Goal: Use online tool/utility: Utilize a website feature to perform a specific function

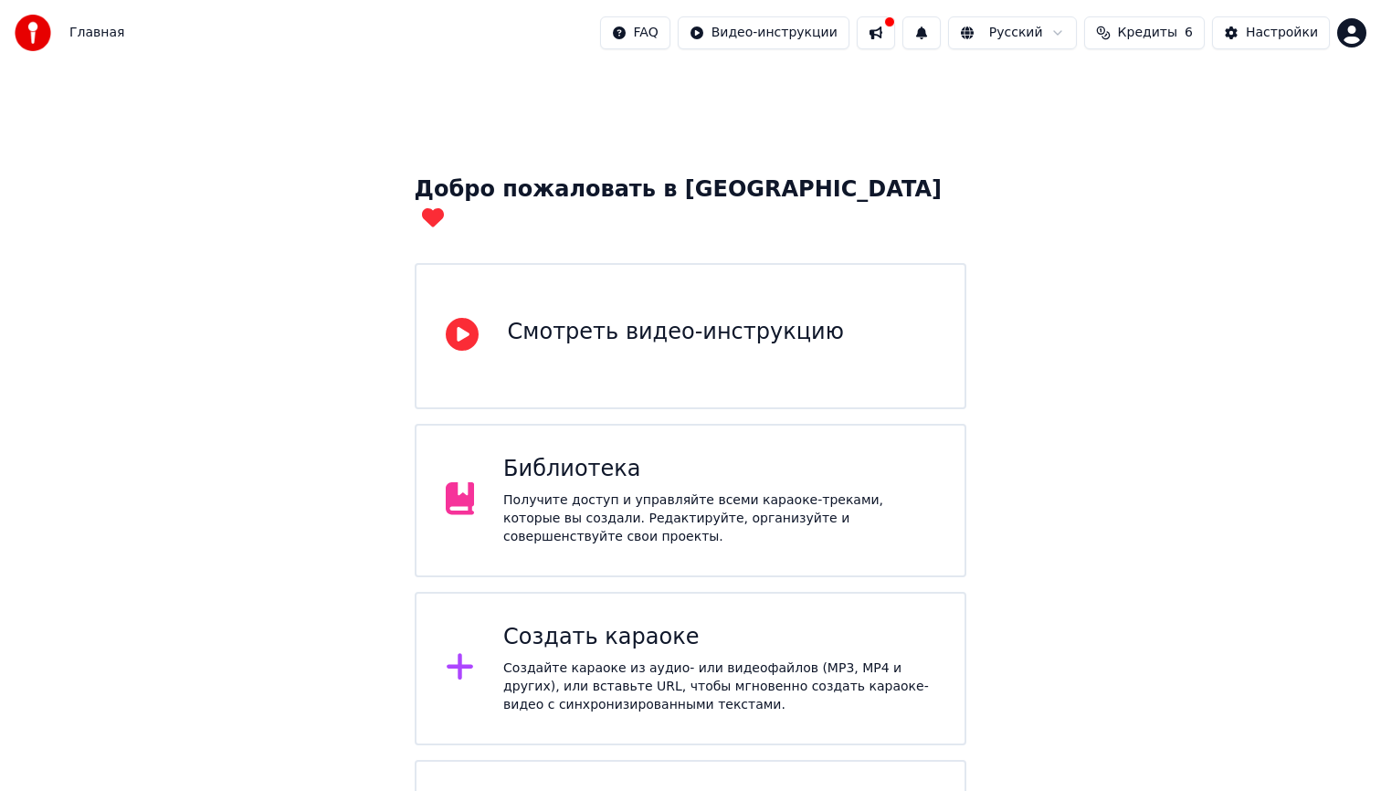
click at [655, 461] on div "Библиотека Получите доступ и управляйте всеми караоке-треками, которые вы созда…" at bounding box center [719, 500] width 432 height 91
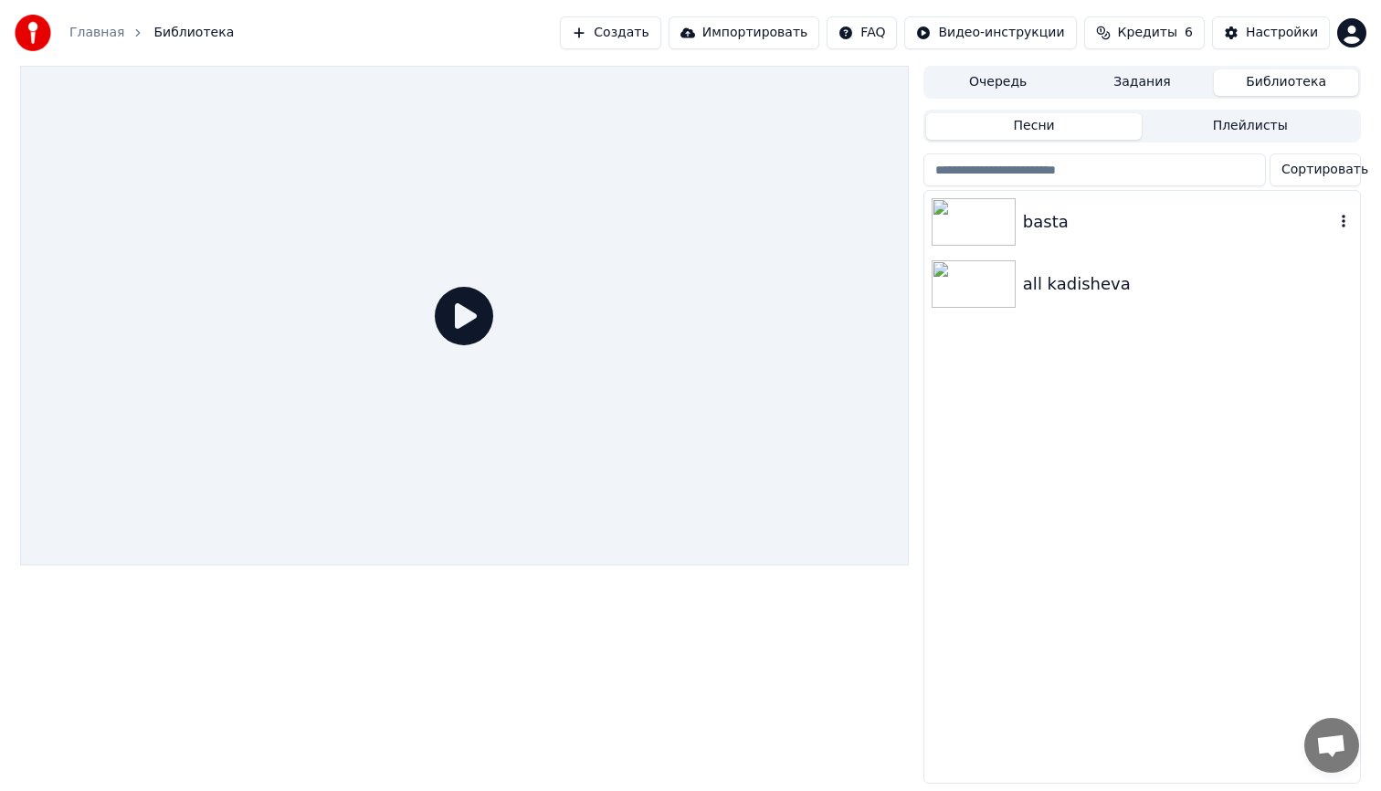
click at [984, 222] on img at bounding box center [974, 221] width 84 height 47
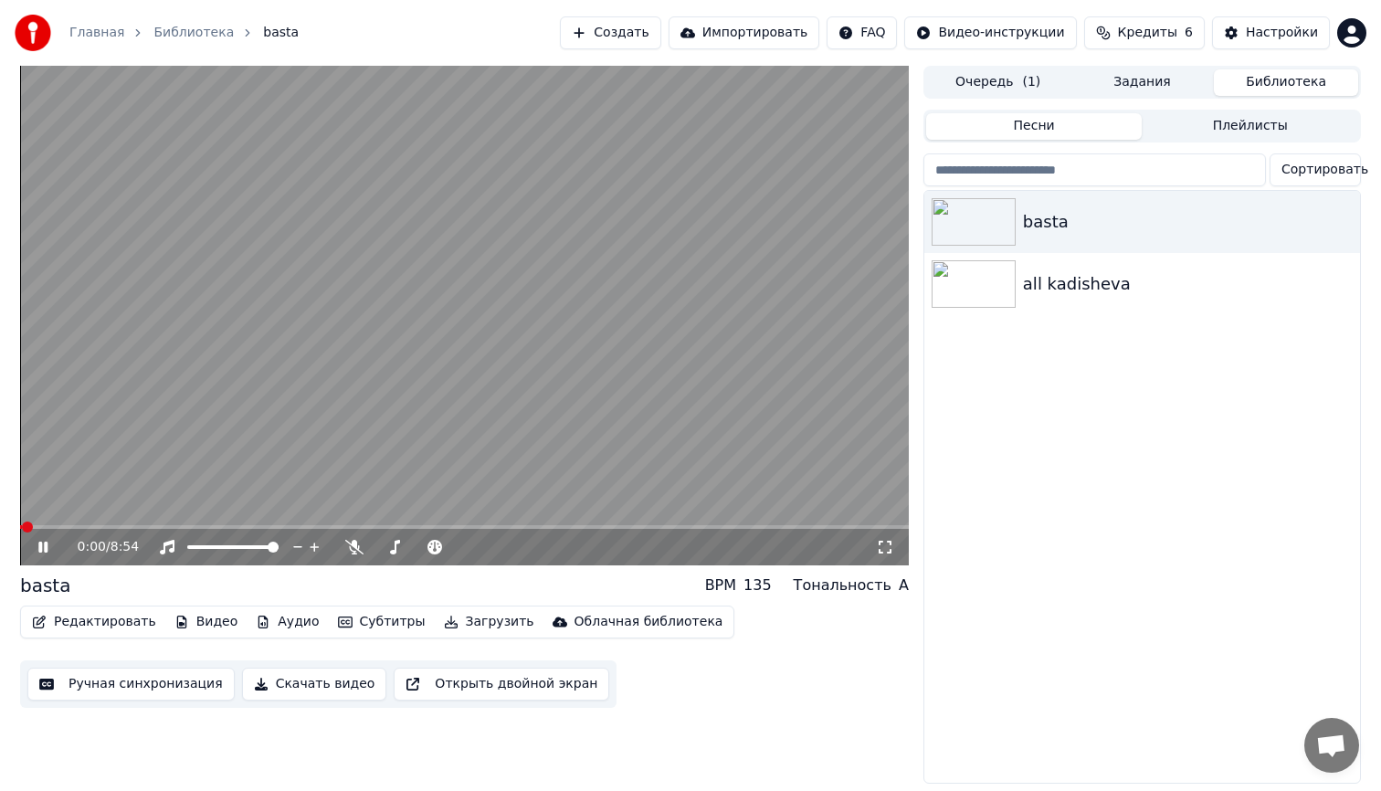
click at [109, 619] on button "Редактировать" at bounding box center [94, 622] width 139 height 26
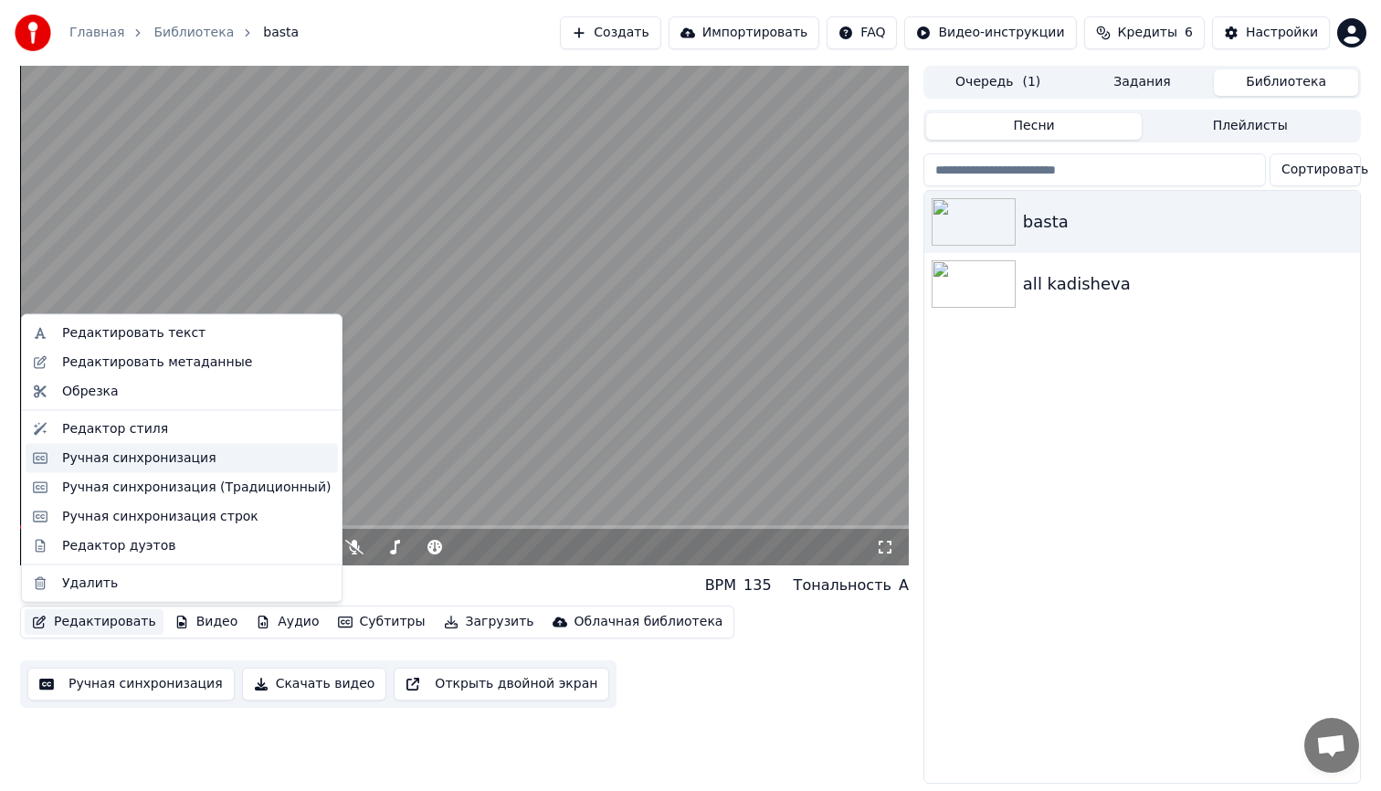
click at [153, 456] on div "Ручная синхронизация" at bounding box center [139, 457] width 154 height 18
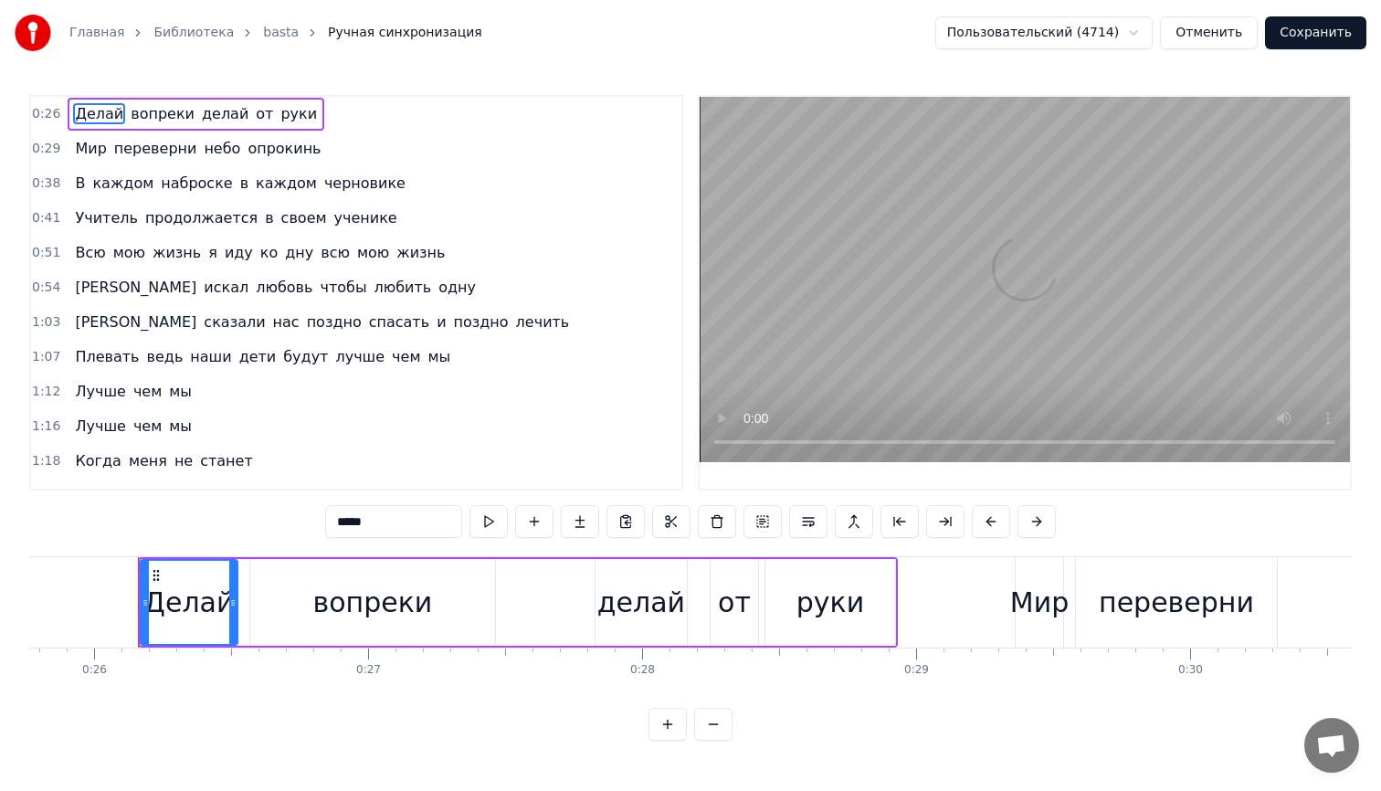
scroll to position [0, 7077]
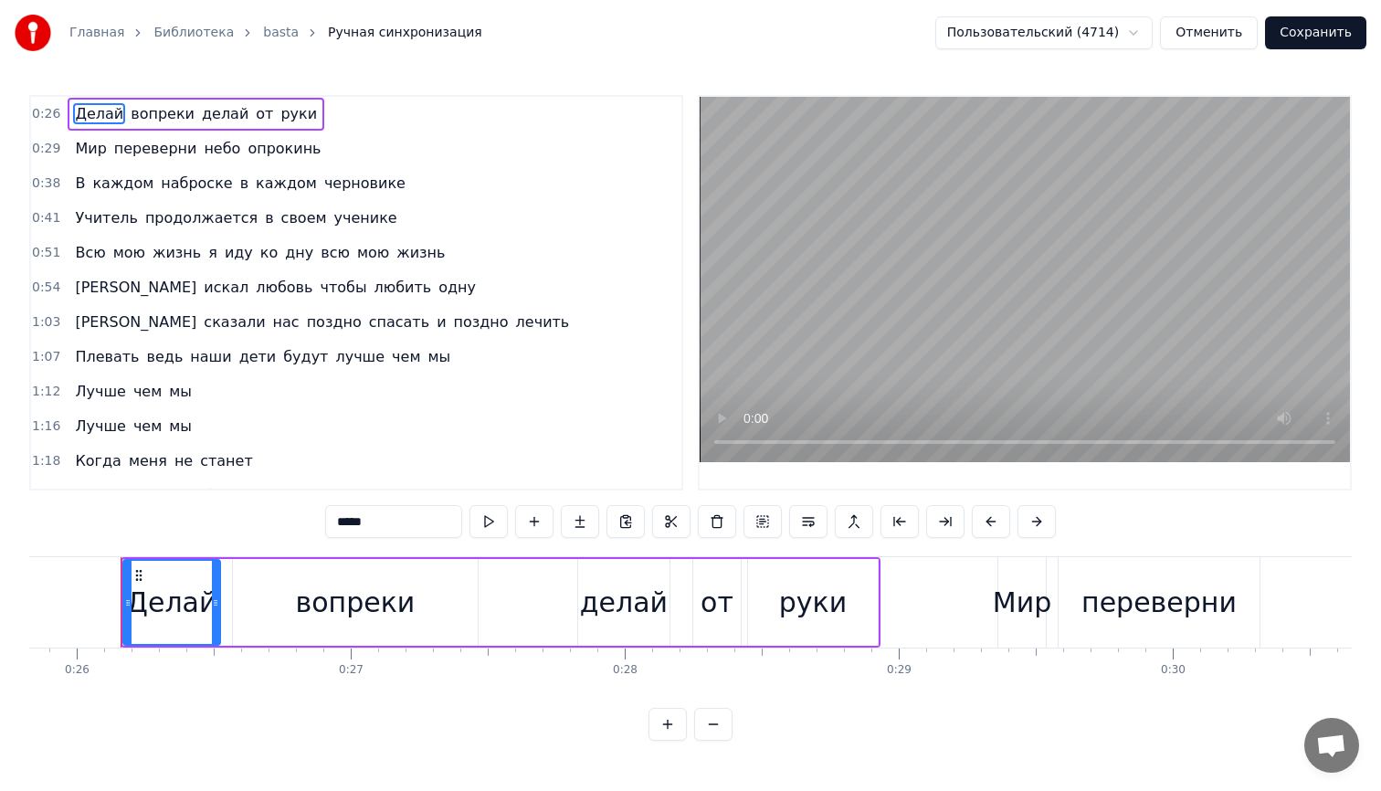
click at [160, 154] on span "переверни" at bounding box center [155, 148] width 87 height 21
type input "*********"
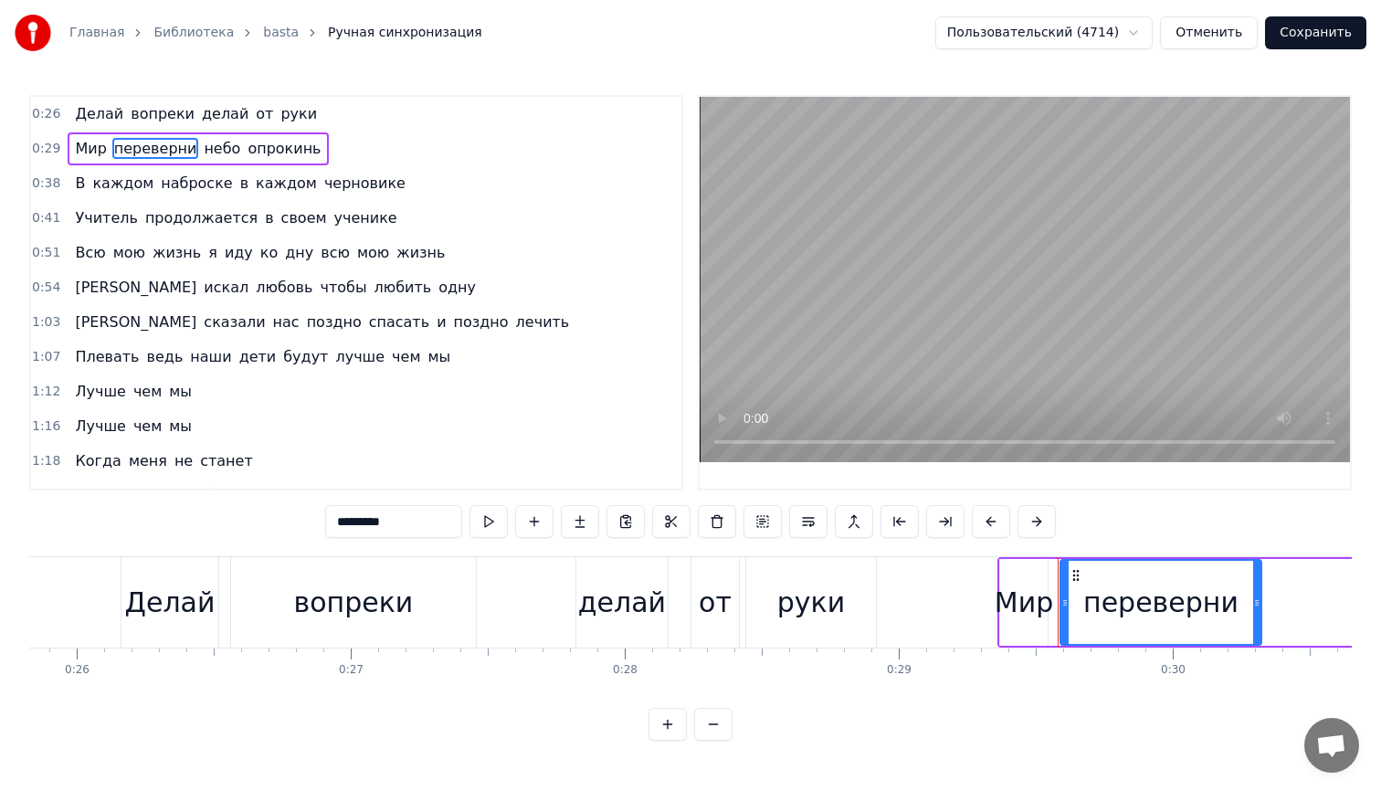
click at [1158, 604] on div "переверни" at bounding box center [1160, 602] width 155 height 41
click at [905, 520] on button at bounding box center [900, 521] width 38 height 33
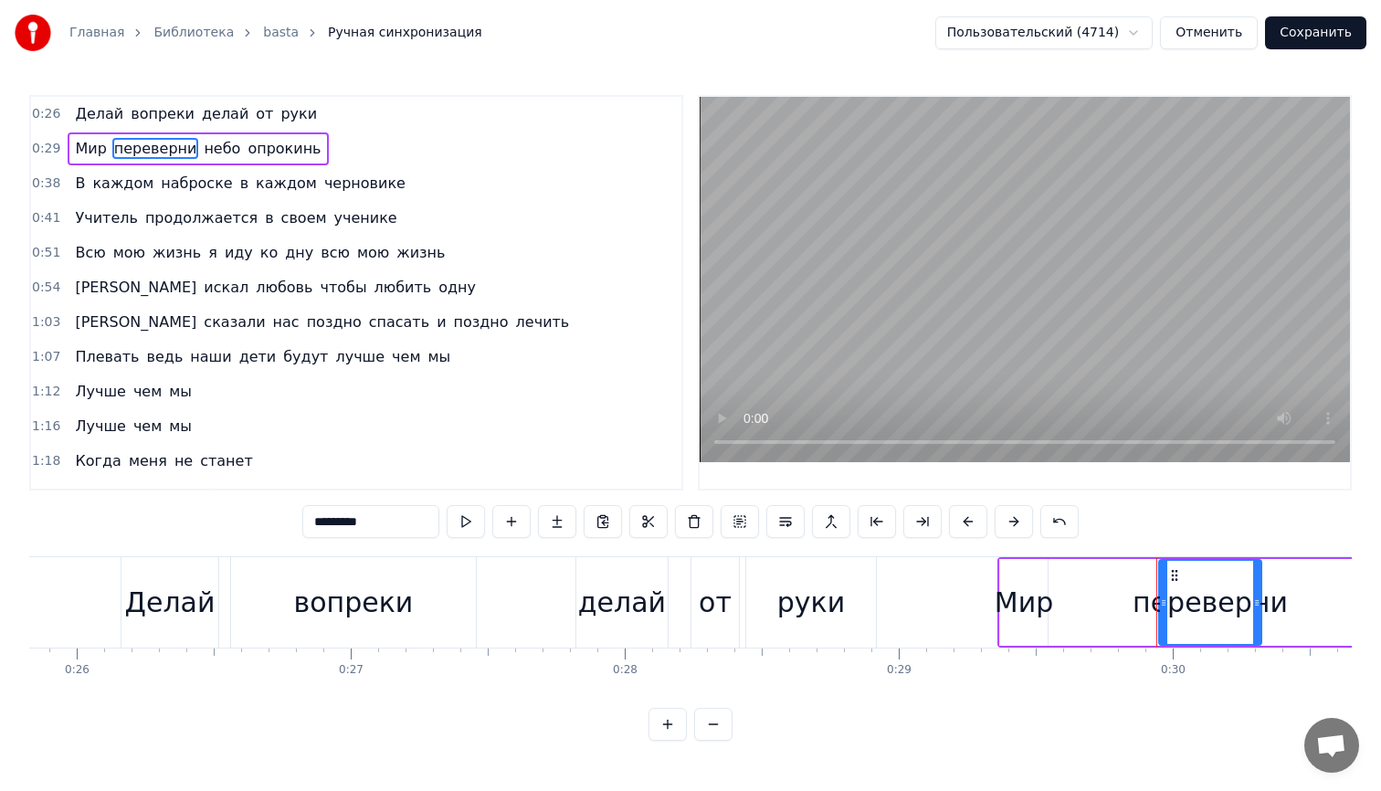
click at [1112, 603] on div "Мир переверни небо опрокинь" at bounding box center [1404, 602] width 815 height 90
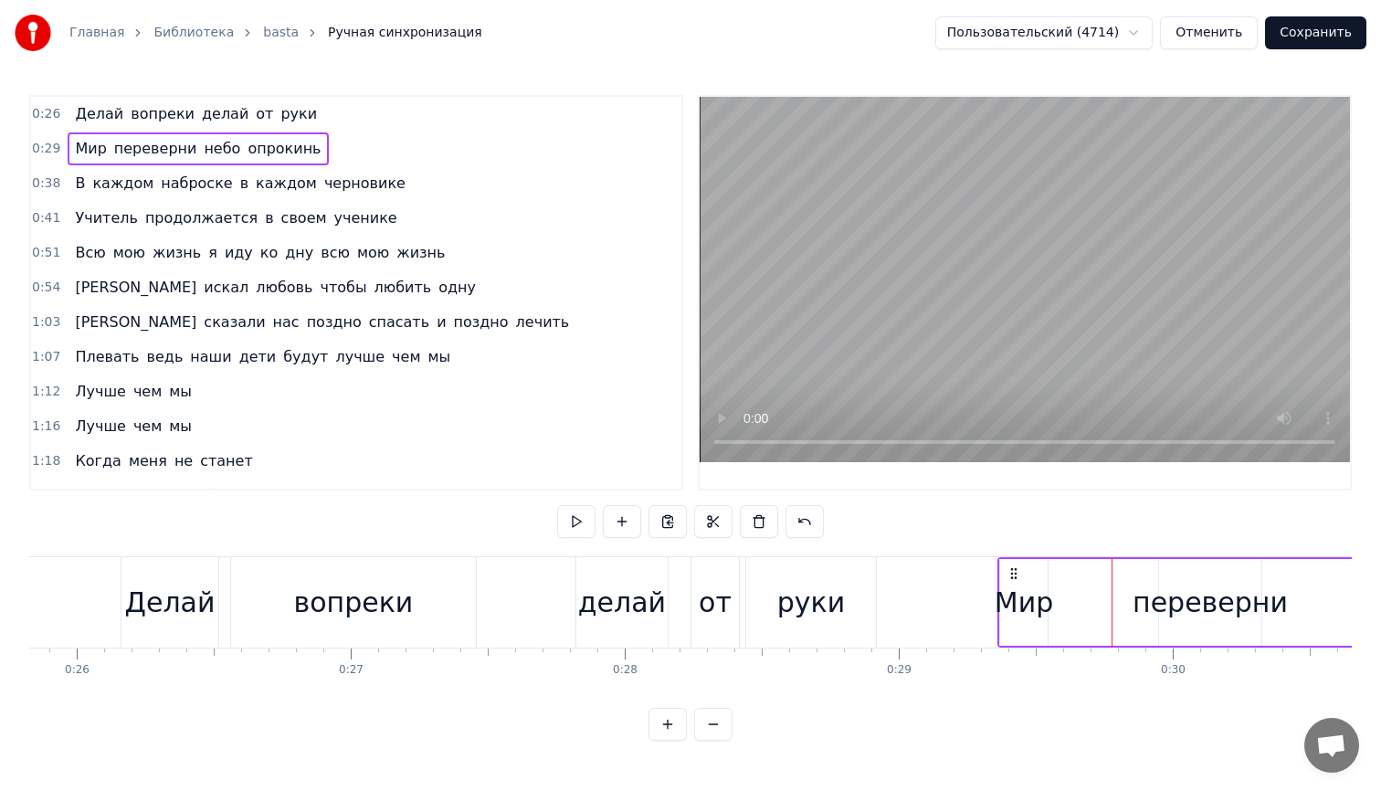
click at [1087, 610] on div "Мир переверни небо опрокинь" at bounding box center [1404, 602] width 815 height 90
click at [1207, 609] on div "переверни" at bounding box center [1210, 602] width 155 height 41
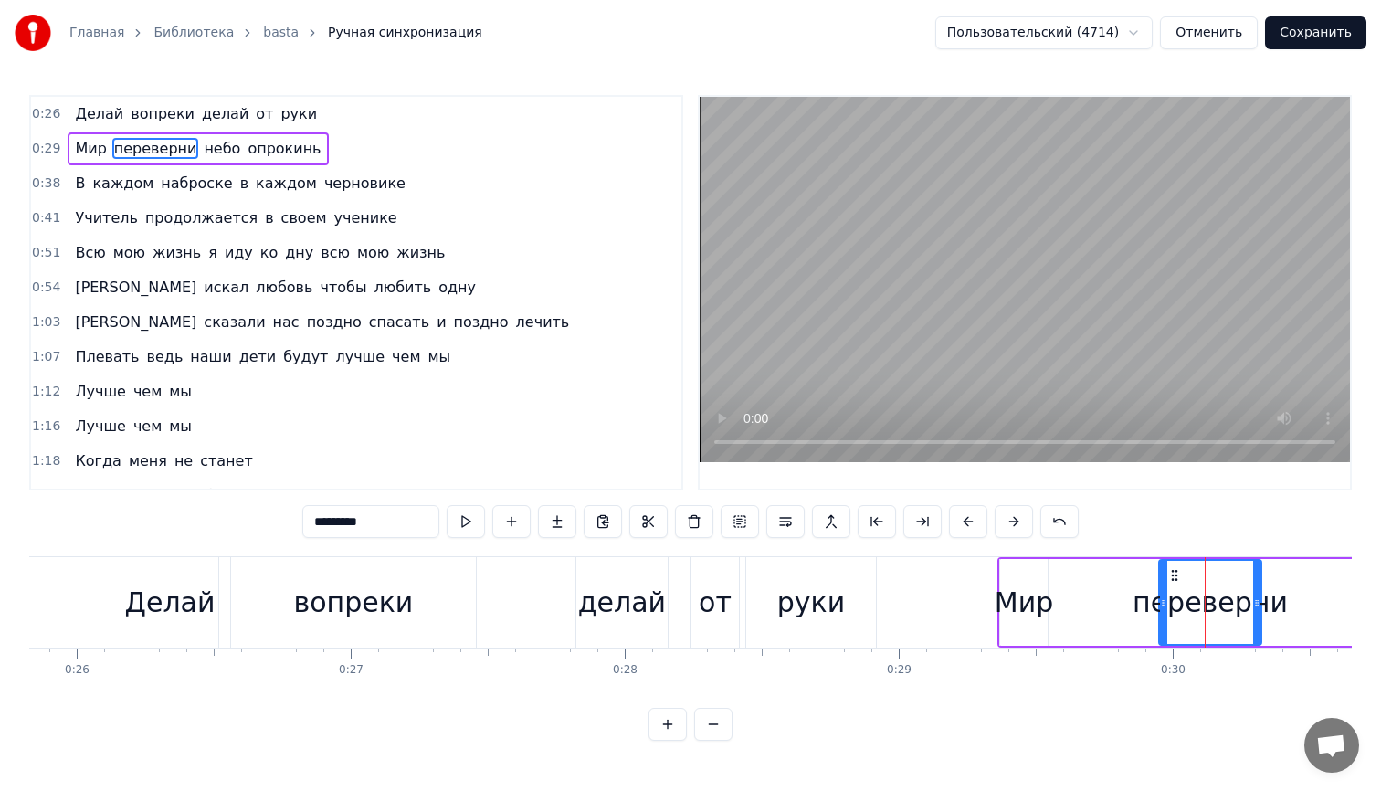
click at [1062, 592] on div "Мир переверни небо опрокинь" at bounding box center [1404, 602] width 815 height 90
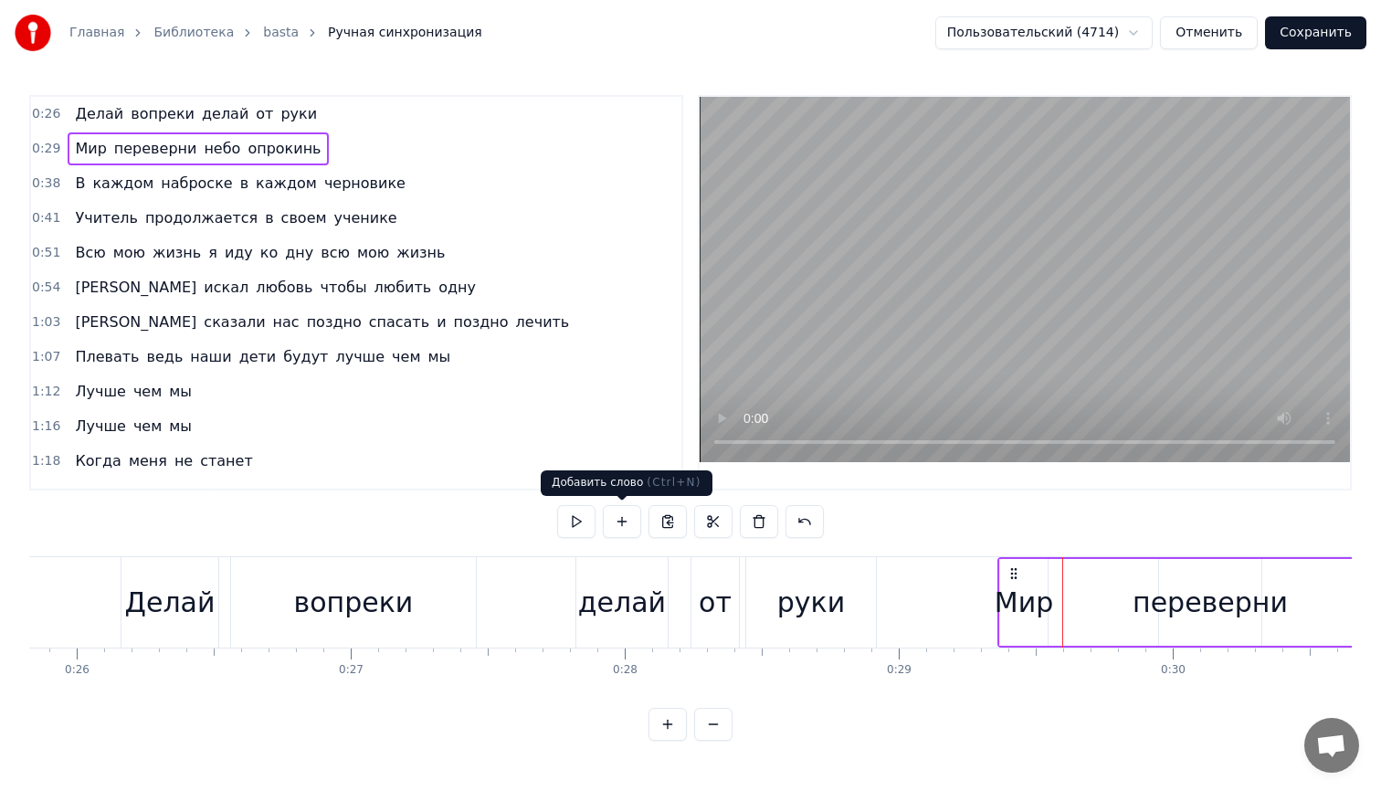
click at [625, 516] on button at bounding box center [622, 521] width 38 height 33
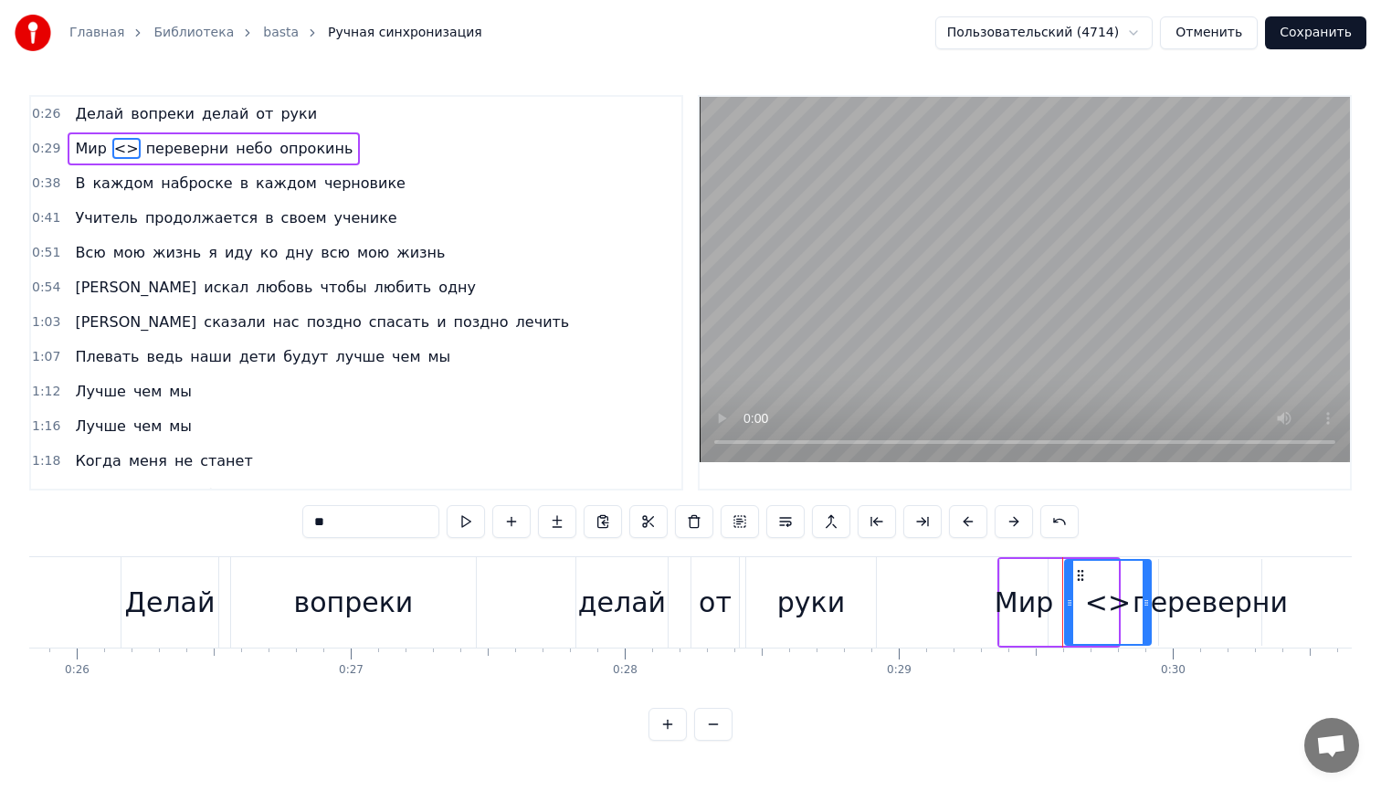
drag, startPoint x: 1115, startPoint y: 596, endPoint x: 1148, endPoint y: 597, distance: 32.9
click at [1148, 597] on icon at bounding box center [1146, 603] width 7 height 15
drag, startPoint x: 353, startPoint y: 522, endPoint x: 254, endPoint y: 522, distance: 98.6
click at [254, 522] on div "0:26 [PERSON_NAME] вопреки делай от руки 0:29 Мир <> переверни небо опрокинь 0:…" at bounding box center [690, 418] width 1323 height 646
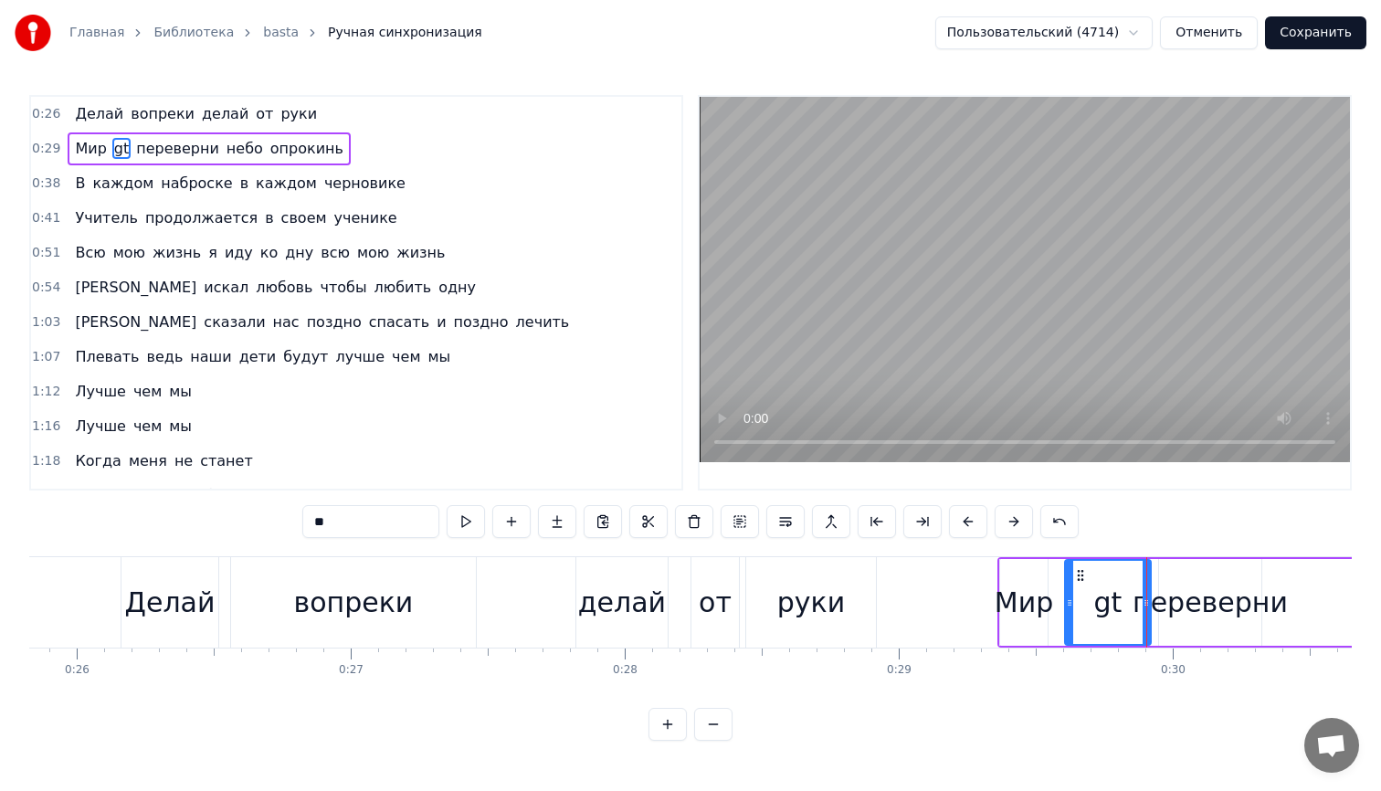
type input "*"
click at [1178, 611] on div "переверни" at bounding box center [1210, 602] width 155 height 41
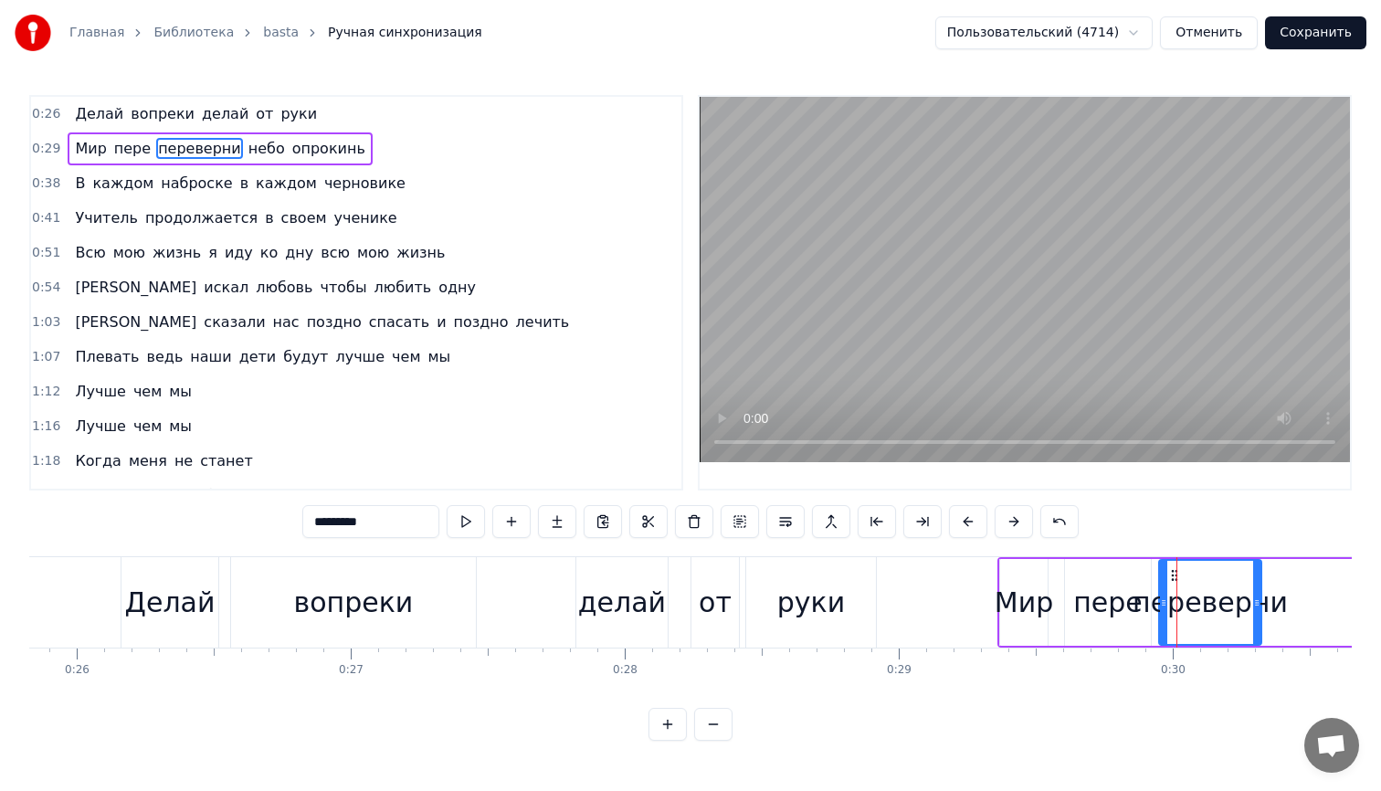
drag, startPoint x: 346, startPoint y: 519, endPoint x: 293, endPoint y: 520, distance: 53.0
click at [293, 520] on div "0:26 [PERSON_NAME] вопреки делай от руки 0:29 Мир пере переверни небо опрокинь …" at bounding box center [690, 418] width 1323 height 646
click at [1115, 607] on div "пере" at bounding box center [1107, 602] width 69 height 41
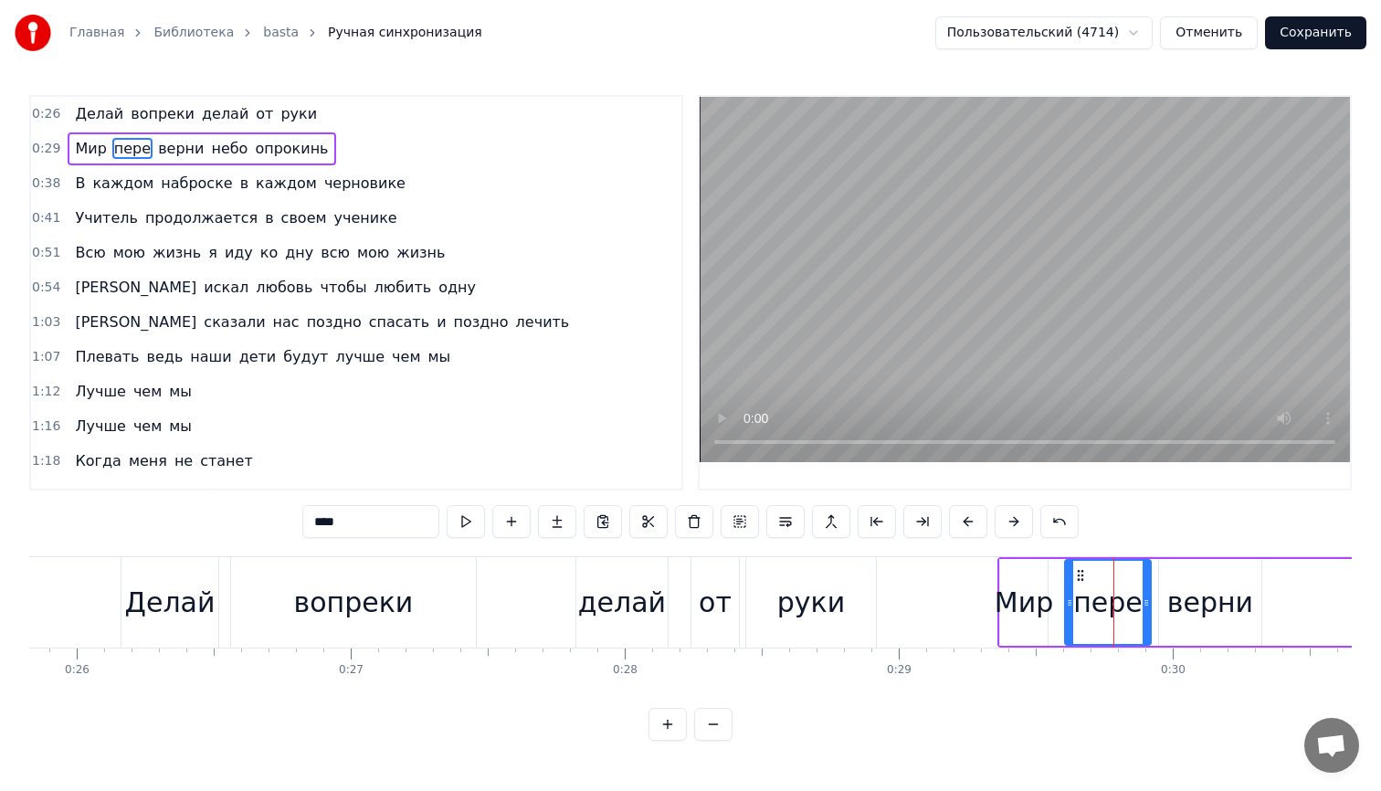
click at [1183, 604] on div "верни" at bounding box center [1210, 602] width 86 height 41
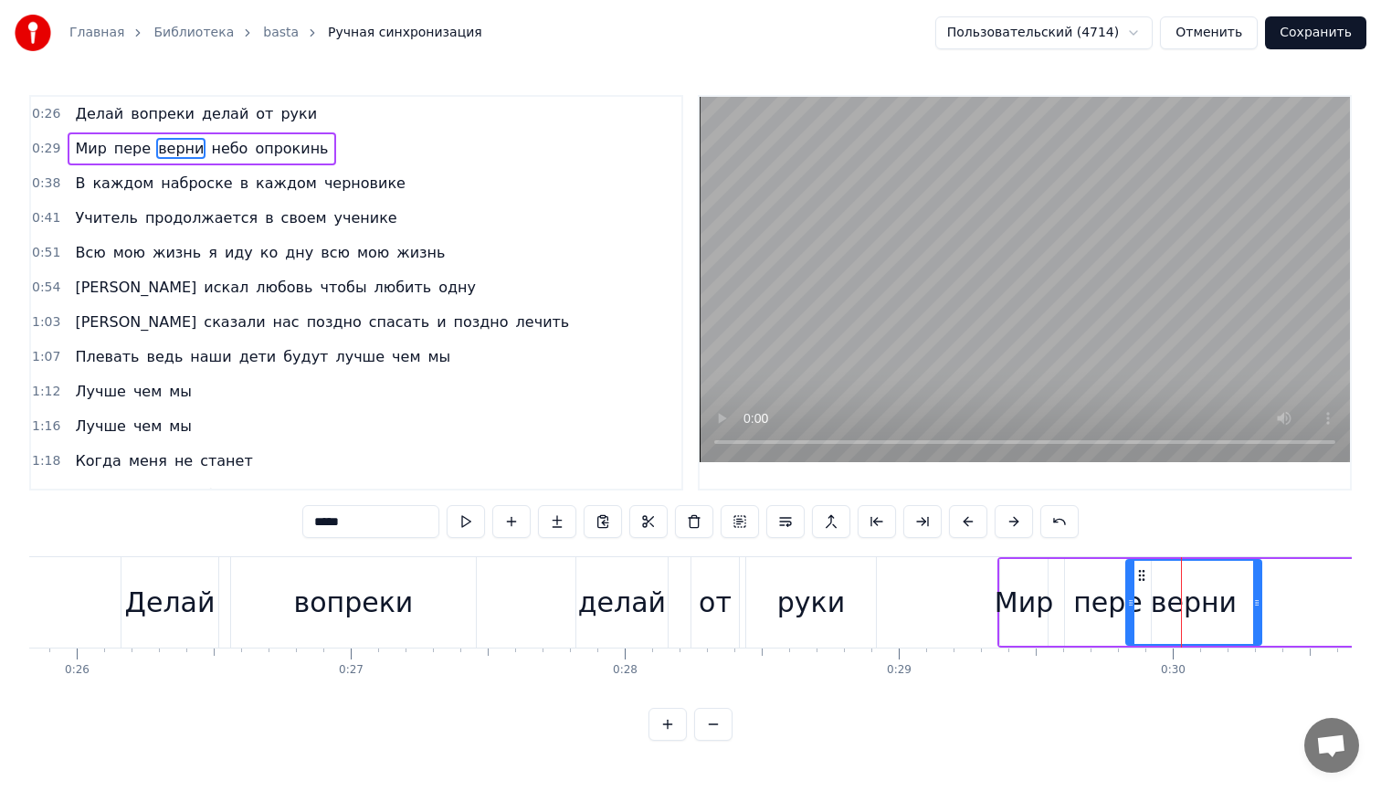
drag, startPoint x: 1162, startPoint y: 595, endPoint x: 1129, endPoint y: 596, distance: 32.9
click at [1129, 596] on icon at bounding box center [1130, 603] width 7 height 15
click at [1099, 603] on div "пере" at bounding box center [1107, 602] width 69 height 41
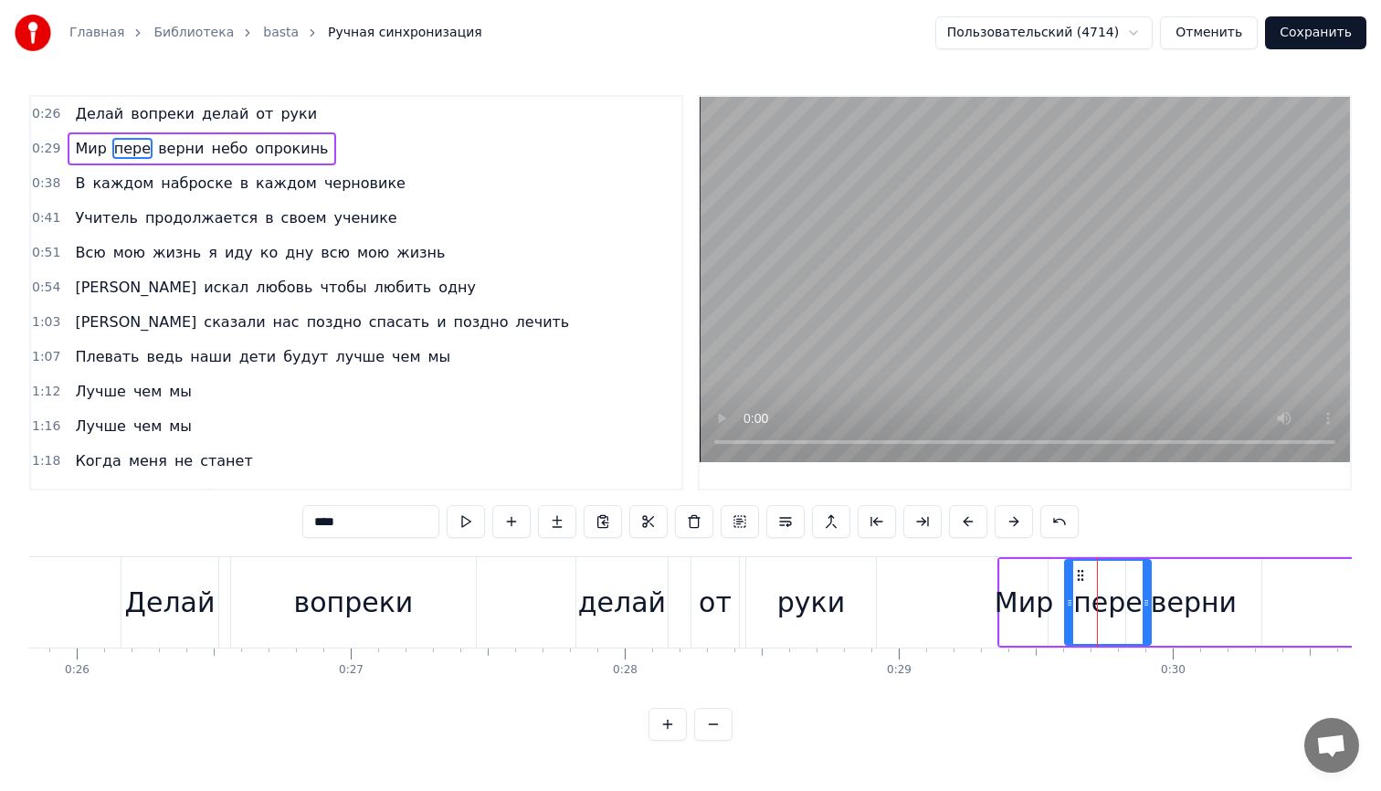
click at [1181, 595] on div "верни" at bounding box center [1194, 602] width 86 height 41
type input "*****"
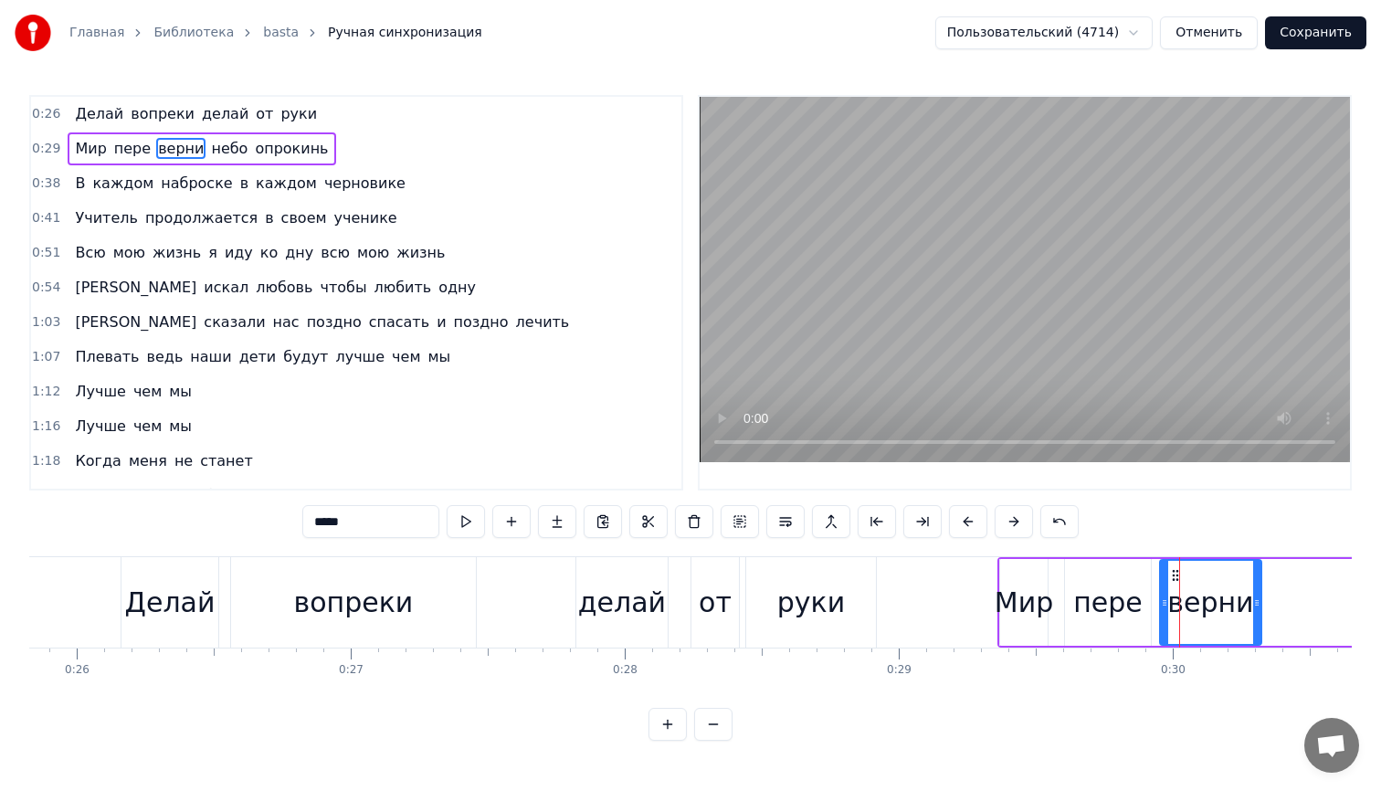
drag, startPoint x: 1130, startPoint y: 601, endPoint x: 1164, endPoint y: 598, distance: 33.9
click at [1164, 598] on icon at bounding box center [1164, 603] width 7 height 15
click at [136, 151] on span "пере" at bounding box center [132, 148] width 40 height 21
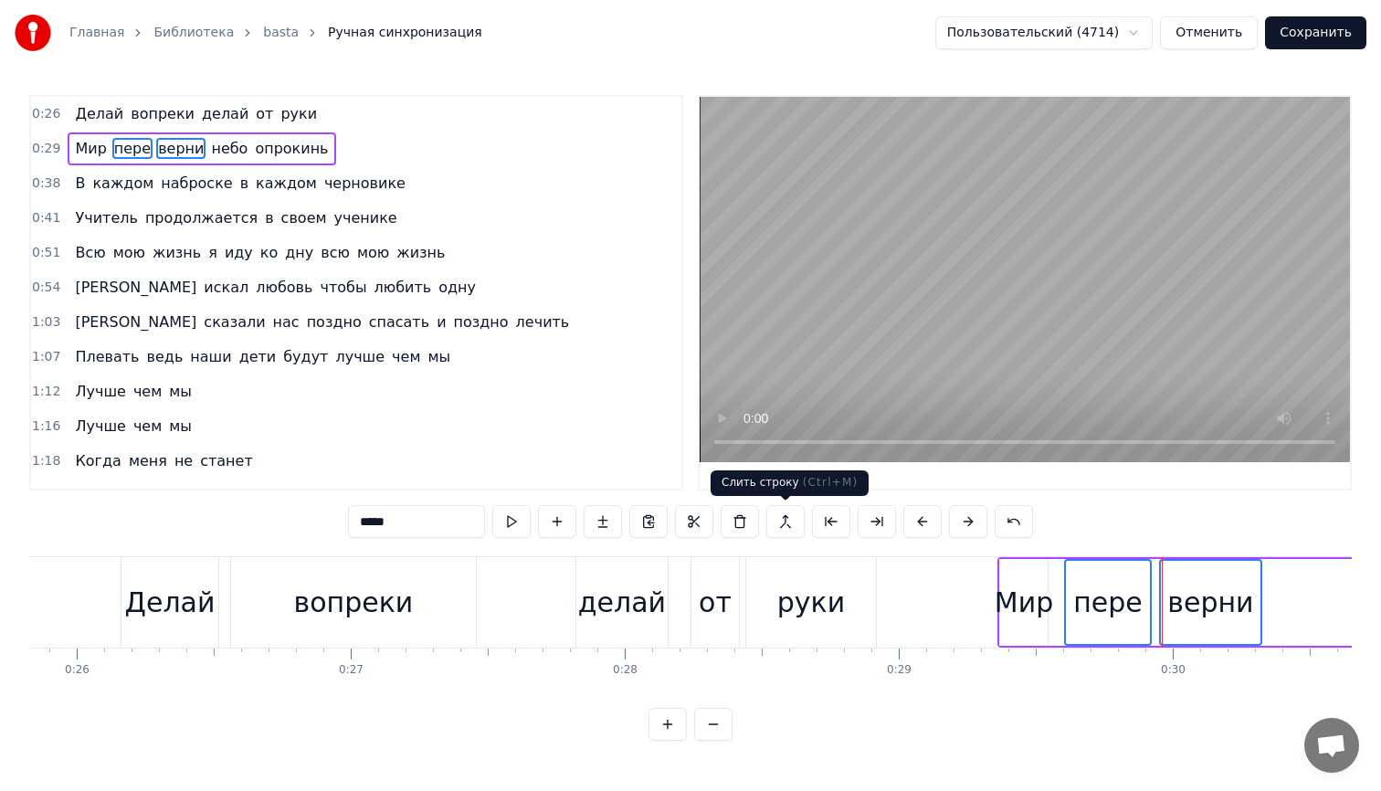
click at [784, 521] on button at bounding box center [785, 521] width 38 height 33
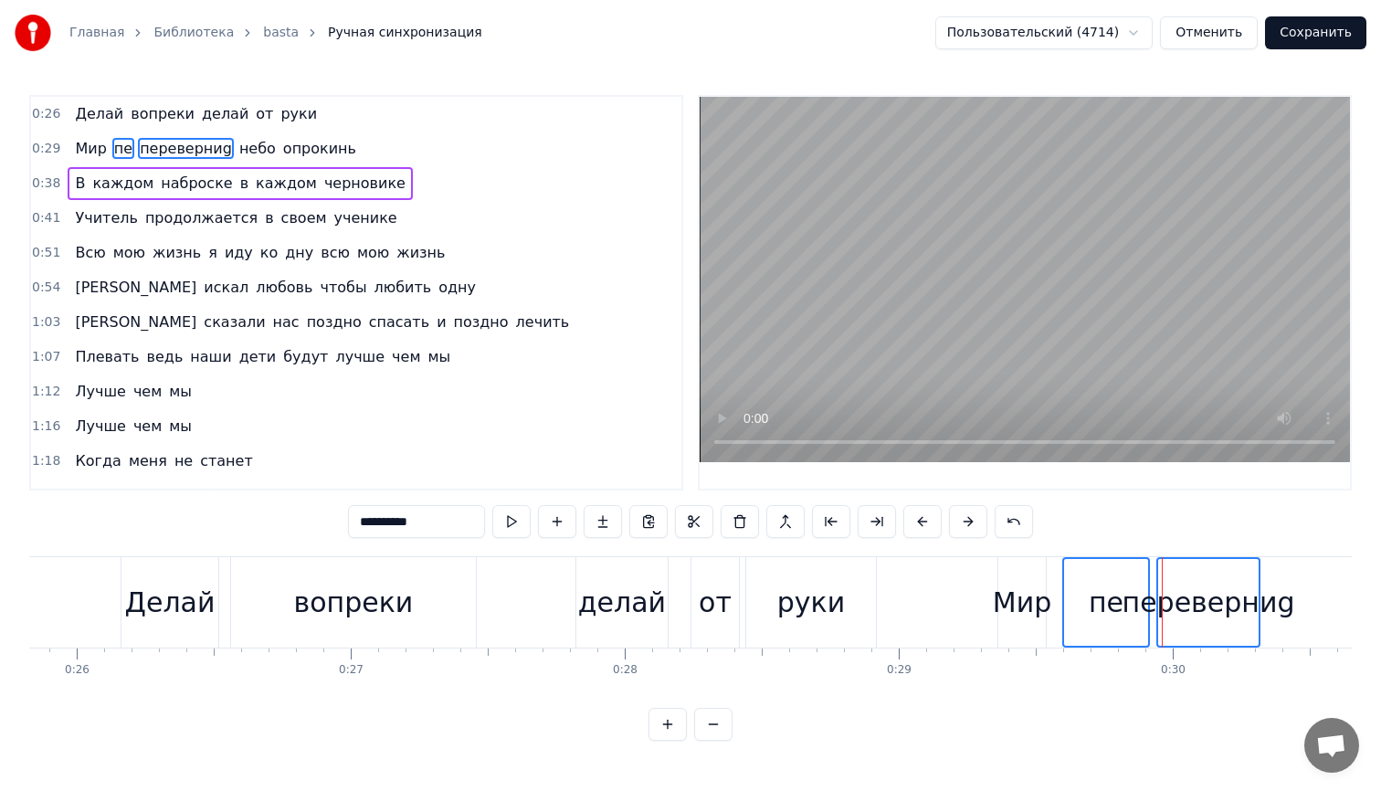
type input "**********"
click at [1199, 29] on button "Отменить" at bounding box center [1209, 32] width 98 height 33
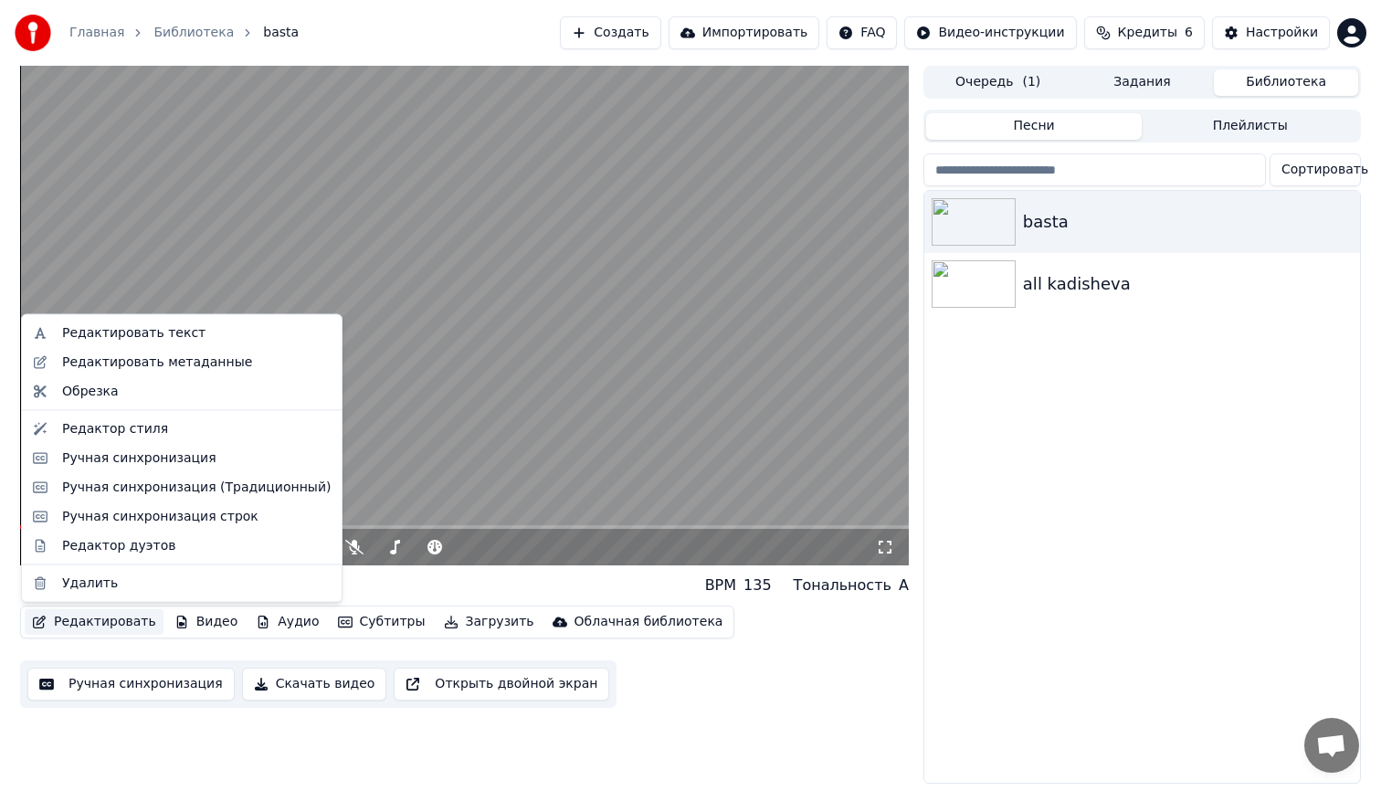
click at [93, 618] on button "Редактировать" at bounding box center [94, 622] width 139 height 26
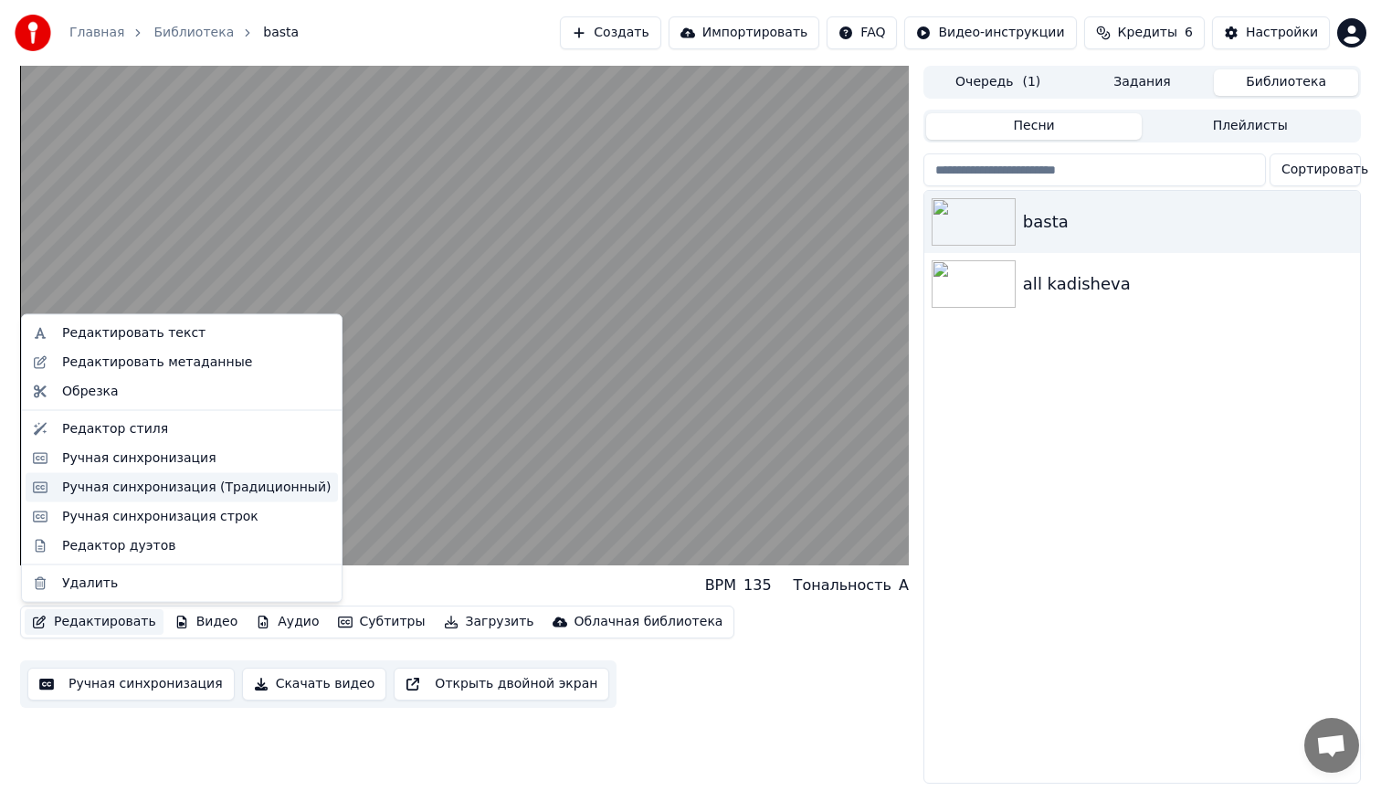
click at [116, 481] on div "Ручная синхронизация (Традиционный)" at bounding box center [196, 487] width 269 height 18
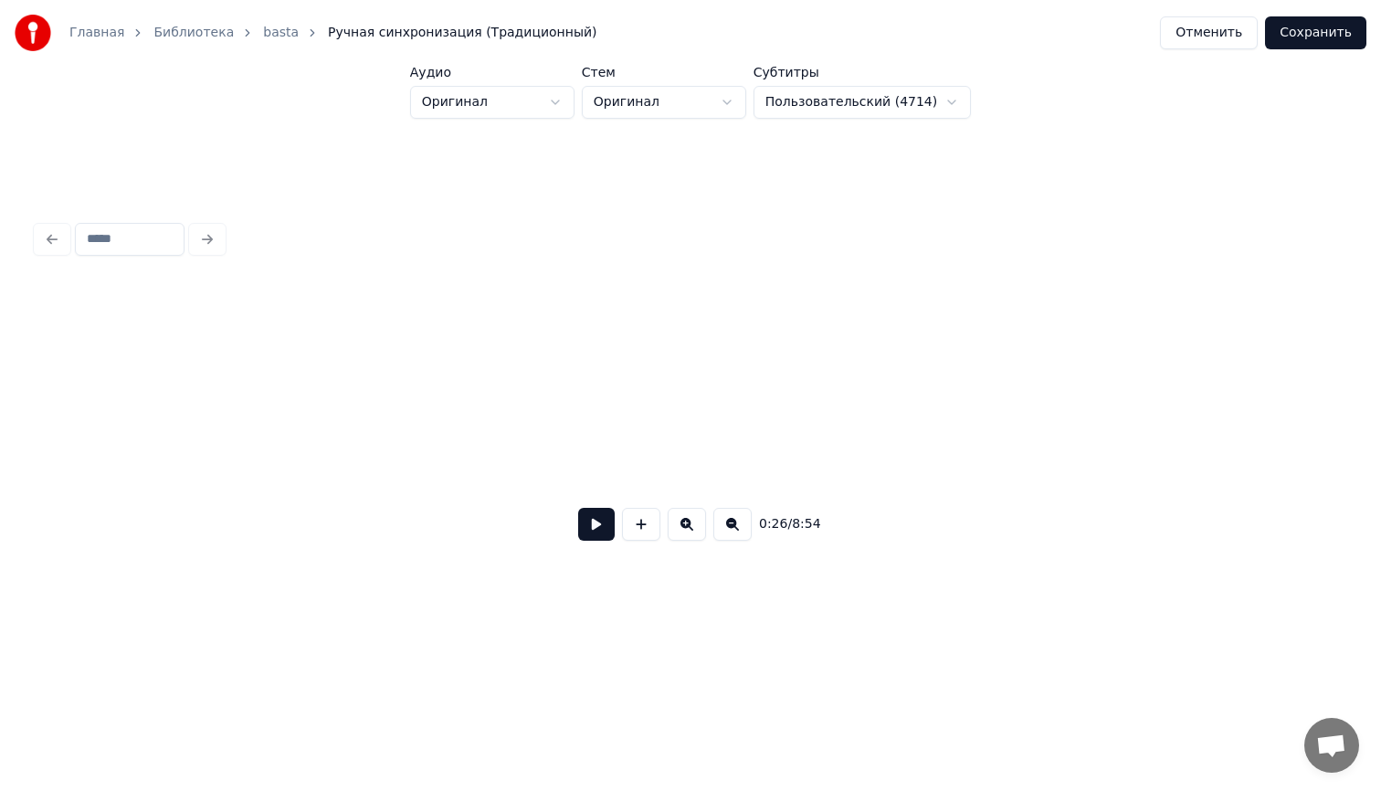
scroll to position [0, 4779]
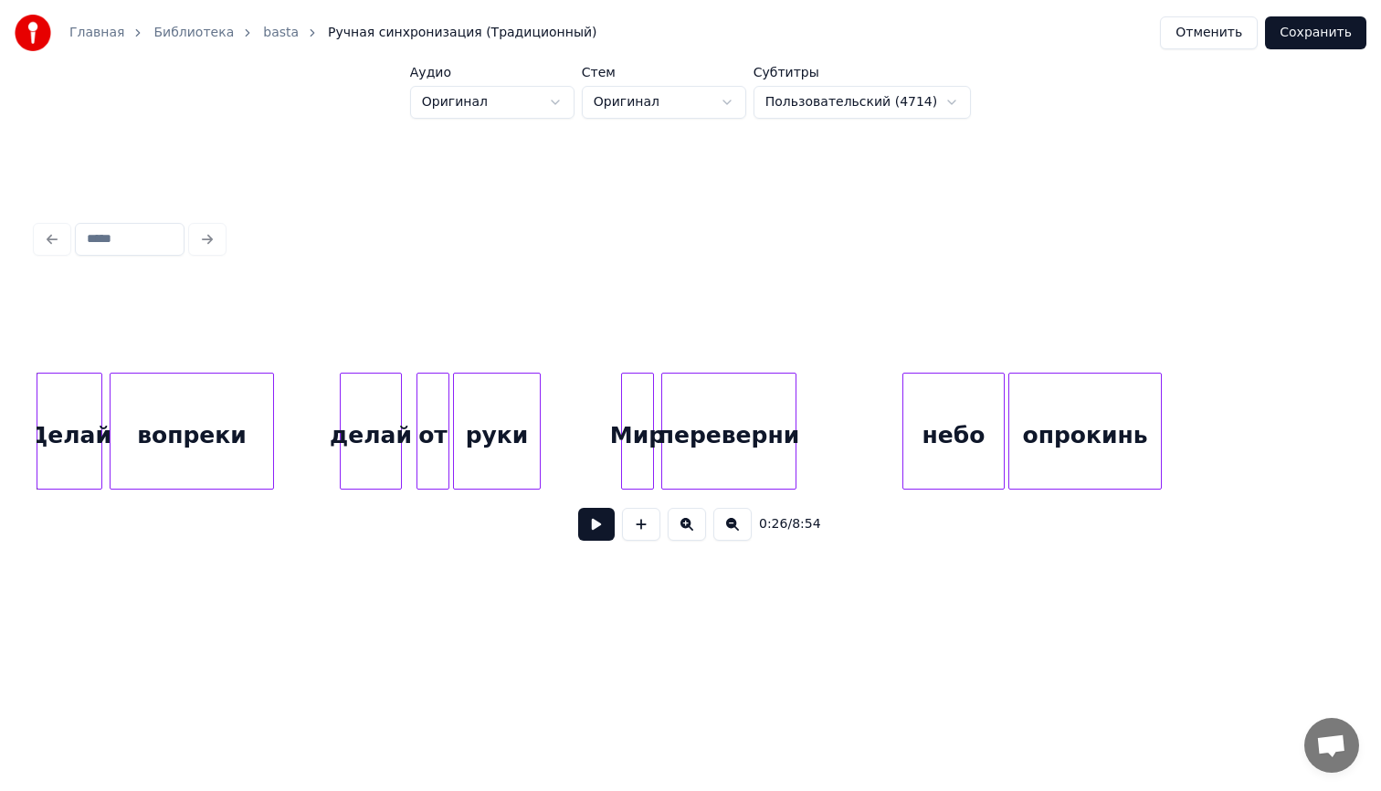
click at [726, 432] on div "переверни" at bounding box center [728, 436] width 133 height 124
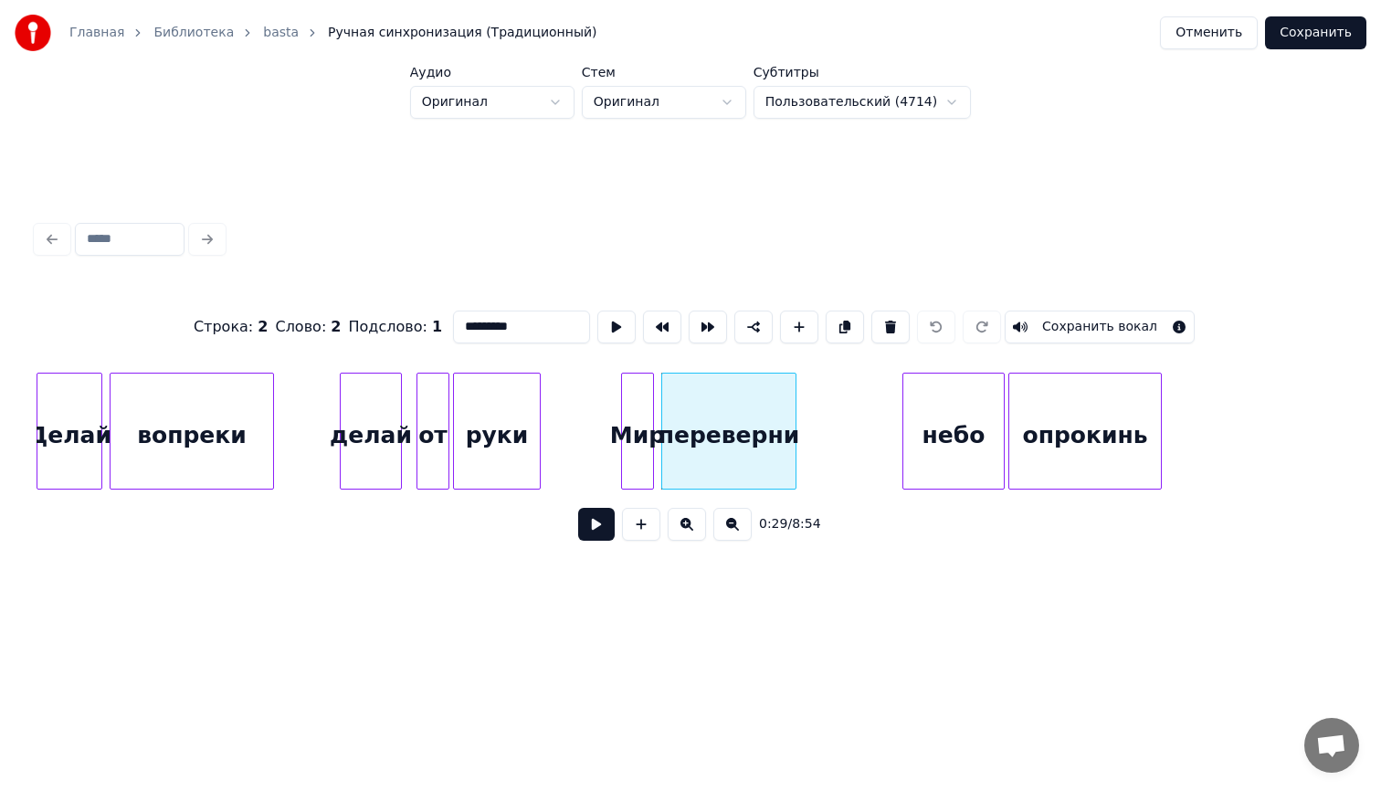
click at [1200, 31] on button "Отменить" at bounding box center [1209, 32] width 98 height 33
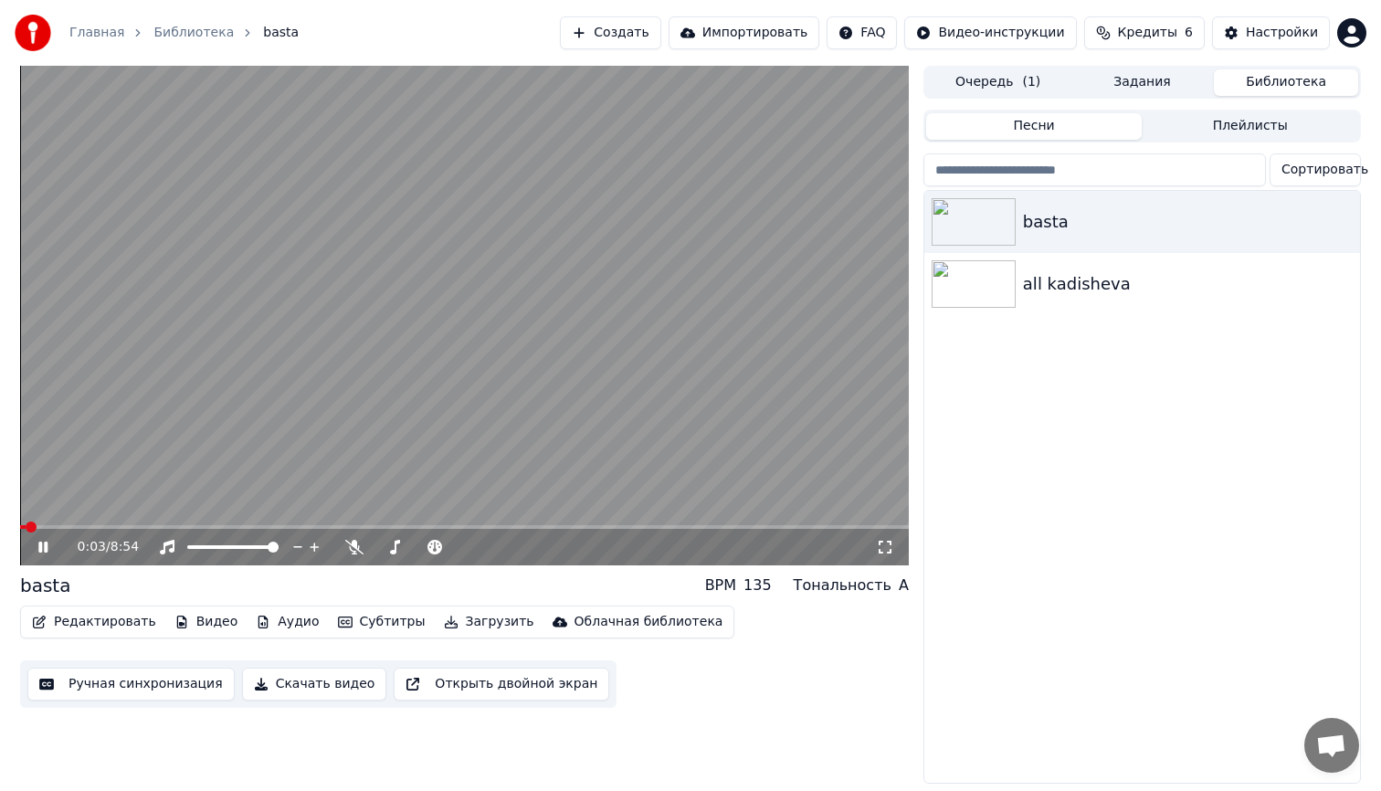
click at [40, 547] on icon at bounding box center [42, 547] width 9 height 11
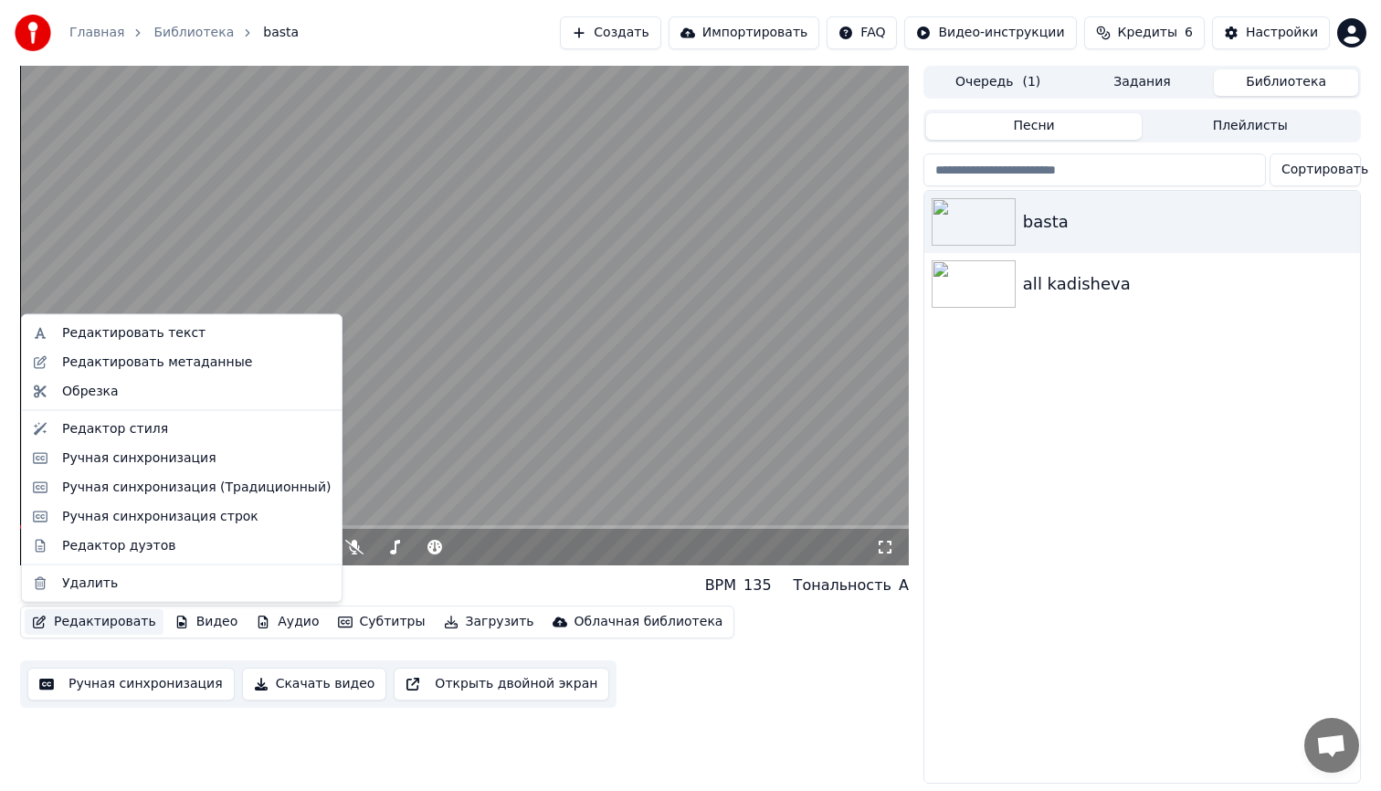
click at [101, 627] on button "Редактировать" at bounding box center [94, 622] width 139 height 26
click at [172, 456] on div "Ручная синхронизация" at bounding box center [139, 457] width 154 height 18
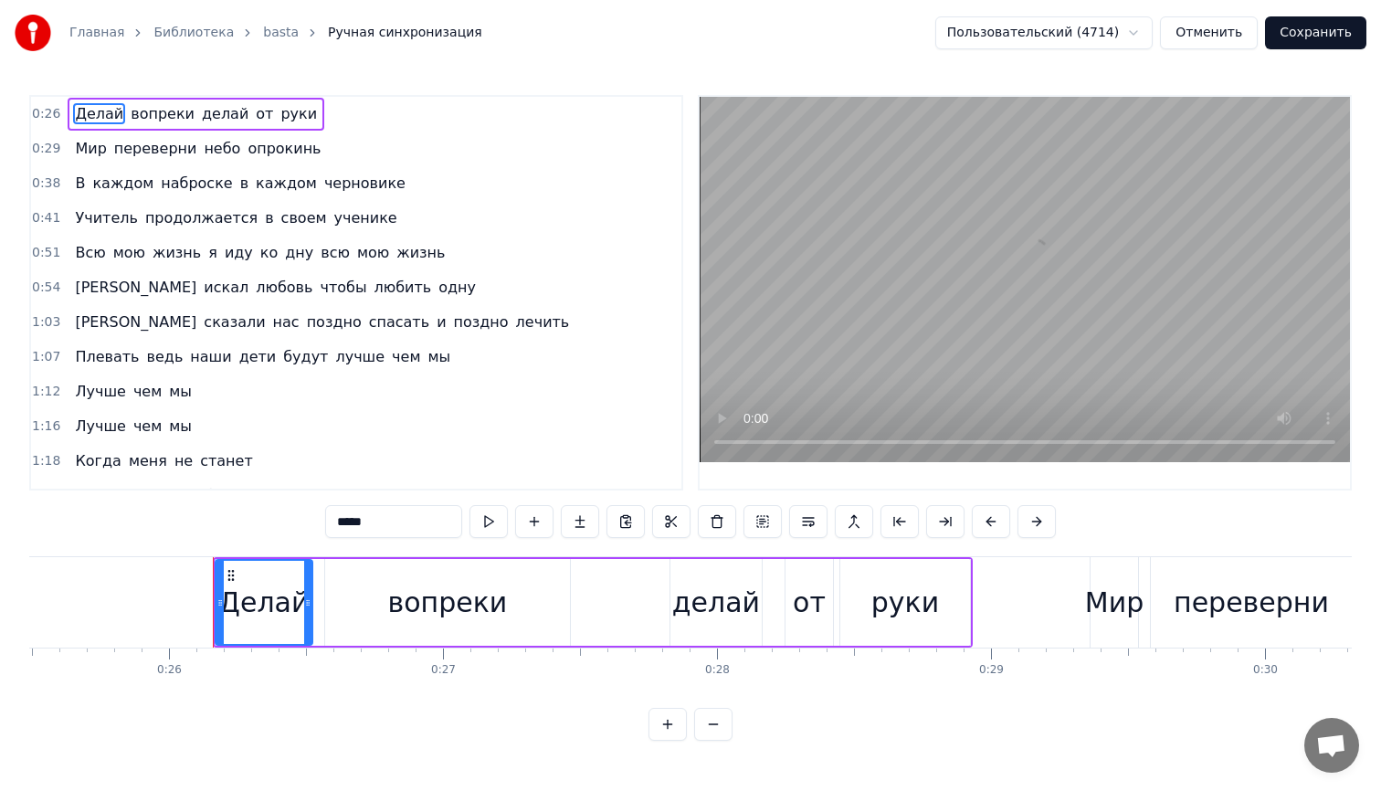
scroll to position [0, 7077]
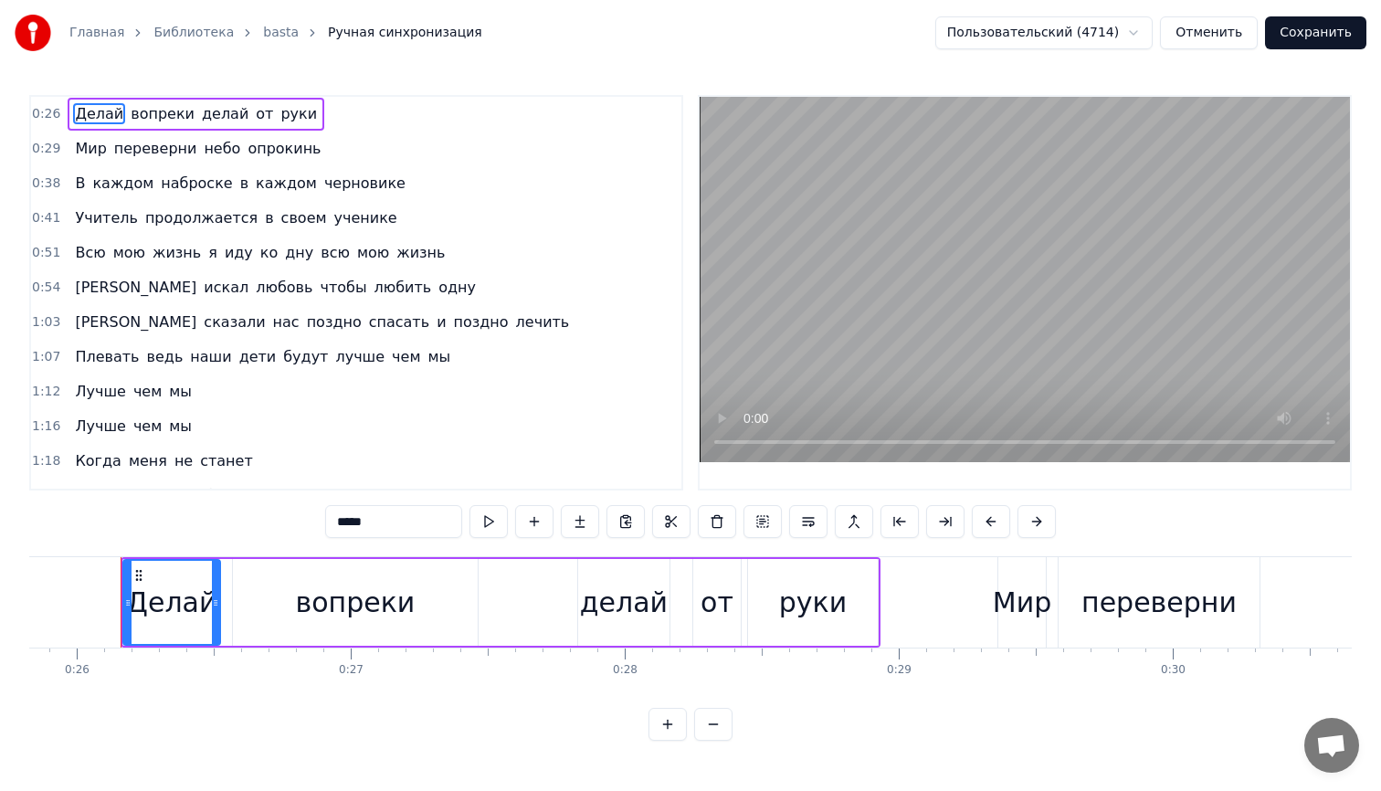
click at [624, 590] on div "делай" at bounding box center [624, 602] width 88 height 41
type input "*****"
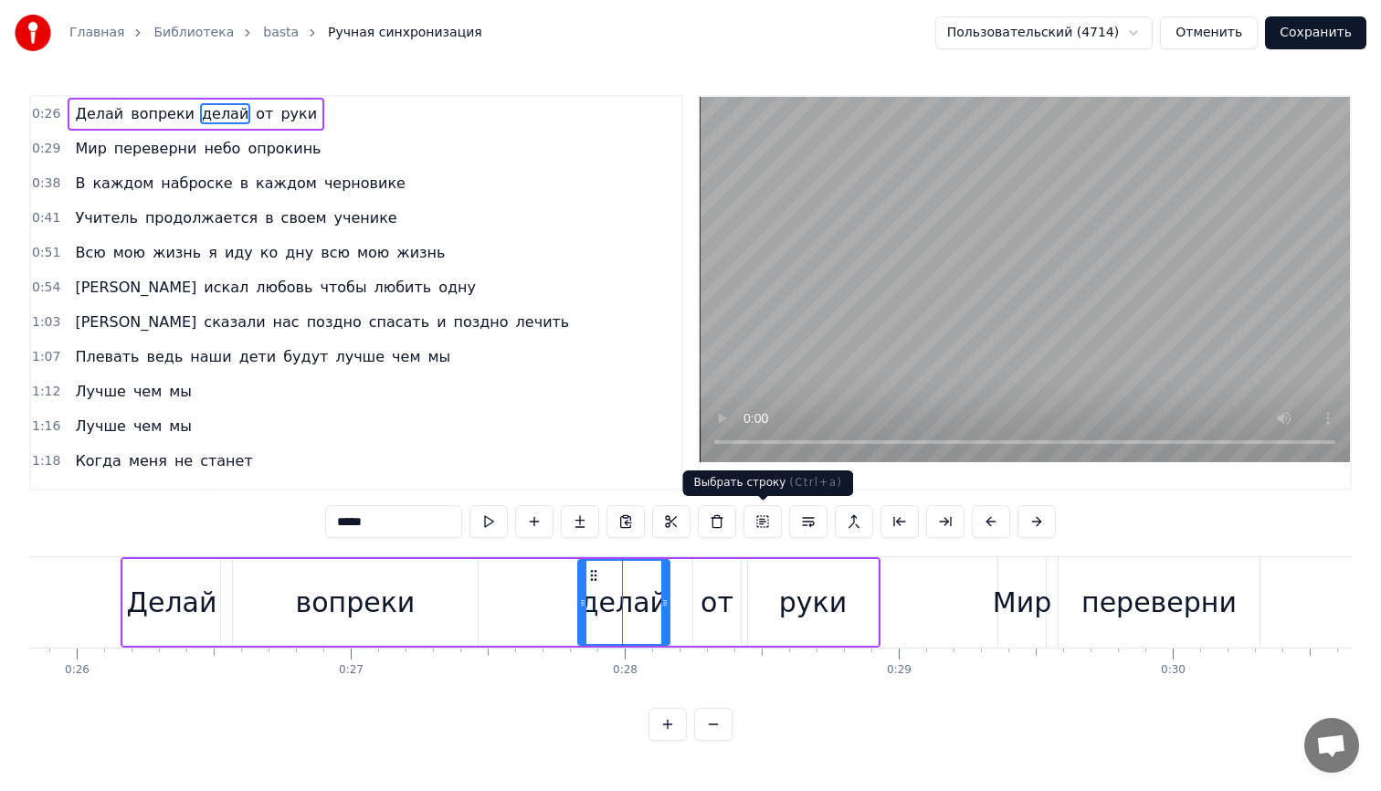
click at [759, 523] on button at bounding box center [763, 521] width 38 height 33
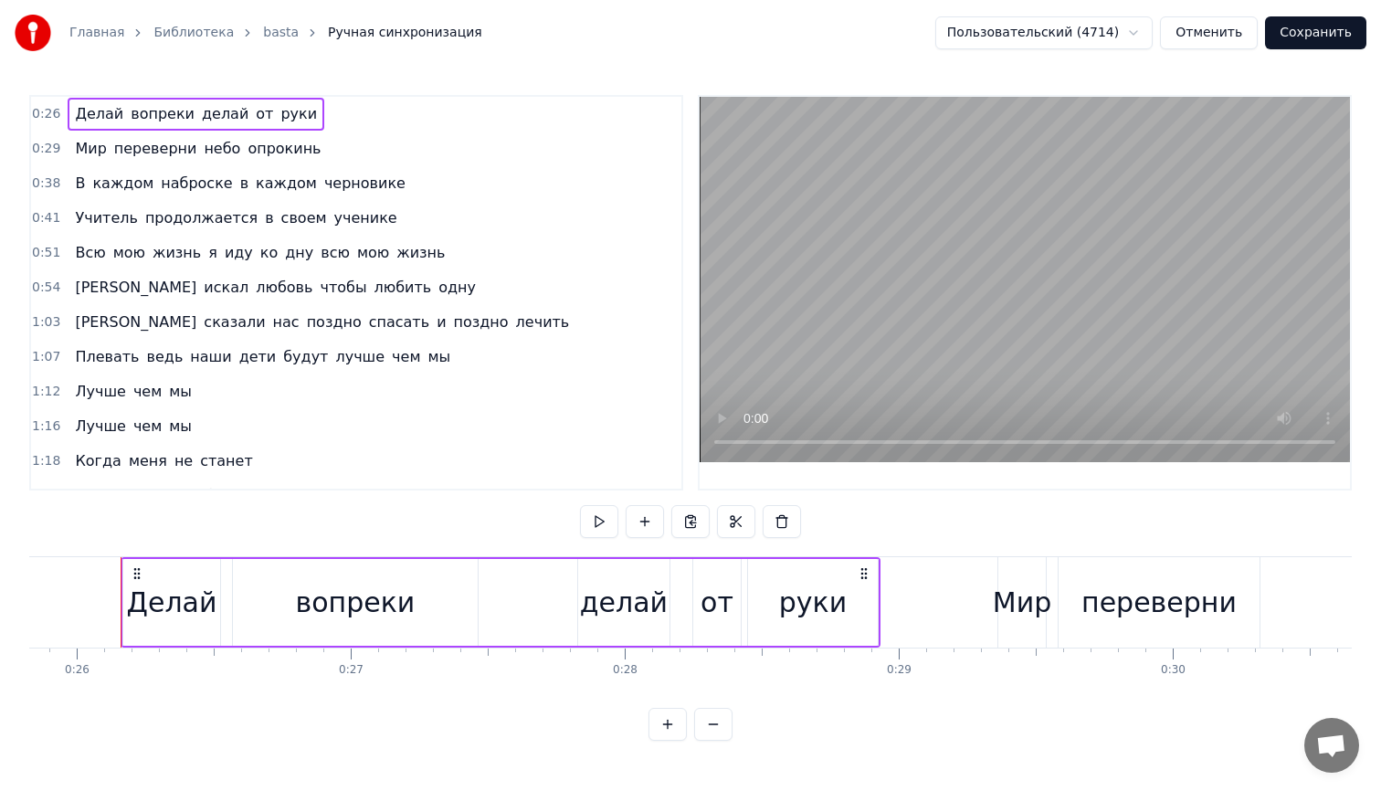
click at [627, 596] on div "делай" at bounding box center [624, 602] width 88 height 41
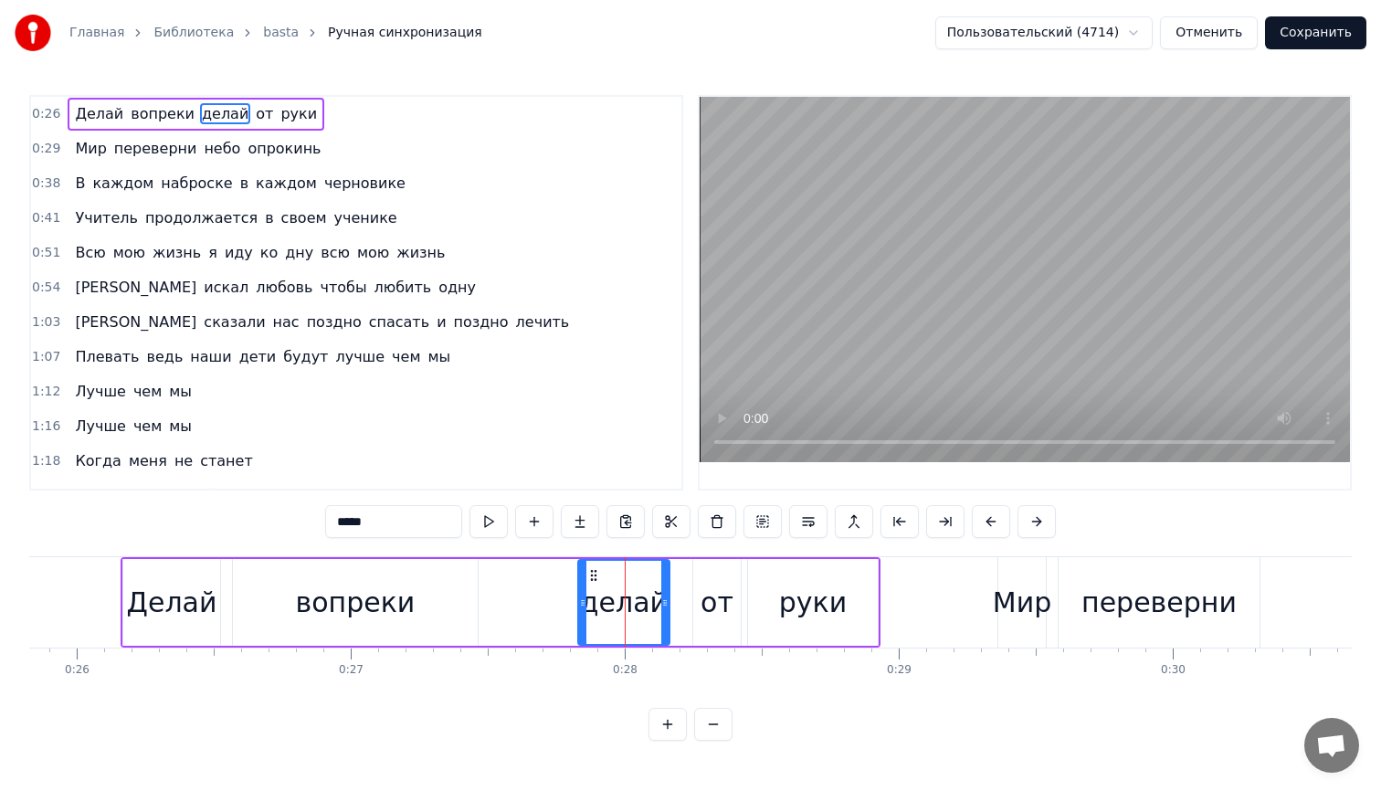
click at [596, 573] on icon at bounding box center [593, 575] width 15 height 15
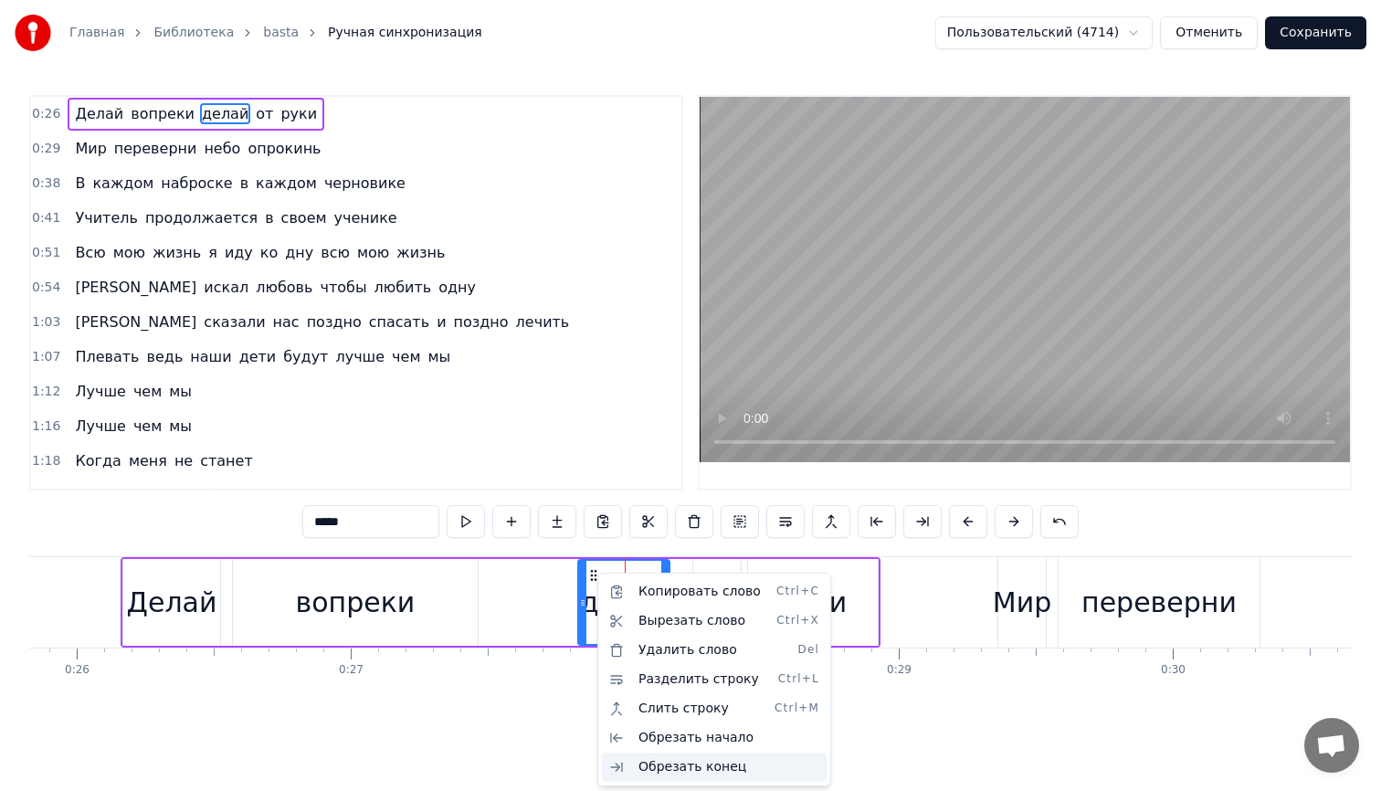
click at [658, 765] on div "Обрезать конец" at bounding box center [714, 767] width 225 height 29
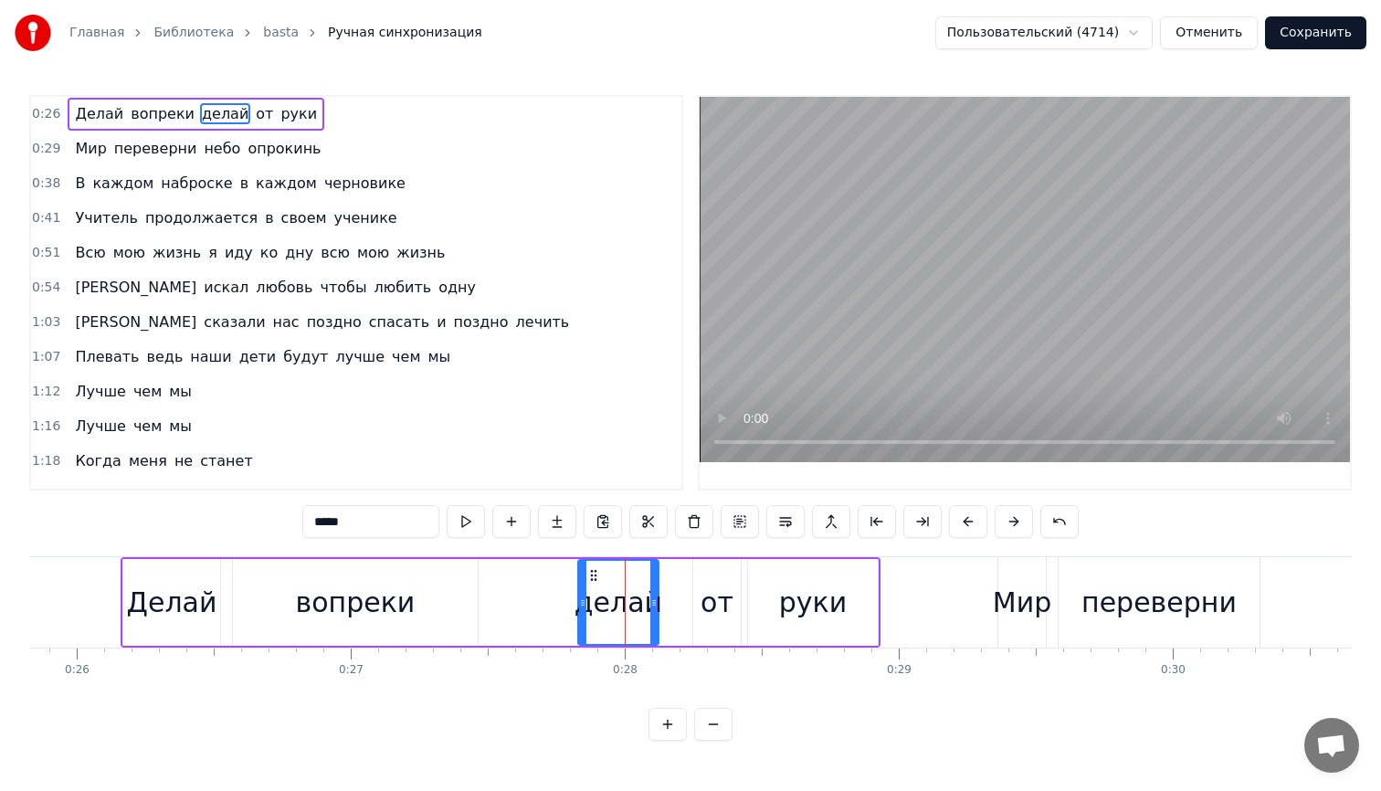
drag, startPoint x: 621, startPoint y: 602, endPoint x: 654, endPoint y: 604, distance: 32.9
click at [654, 604] on icon at bounding box center [653, 603] width 7 height 15
click at [616, 607] on div "делай" at bounding box center [619, 602] width 88 height 41
click at [619, 596] on div "делай" at bounding box center [619, 602] width 88 height 41
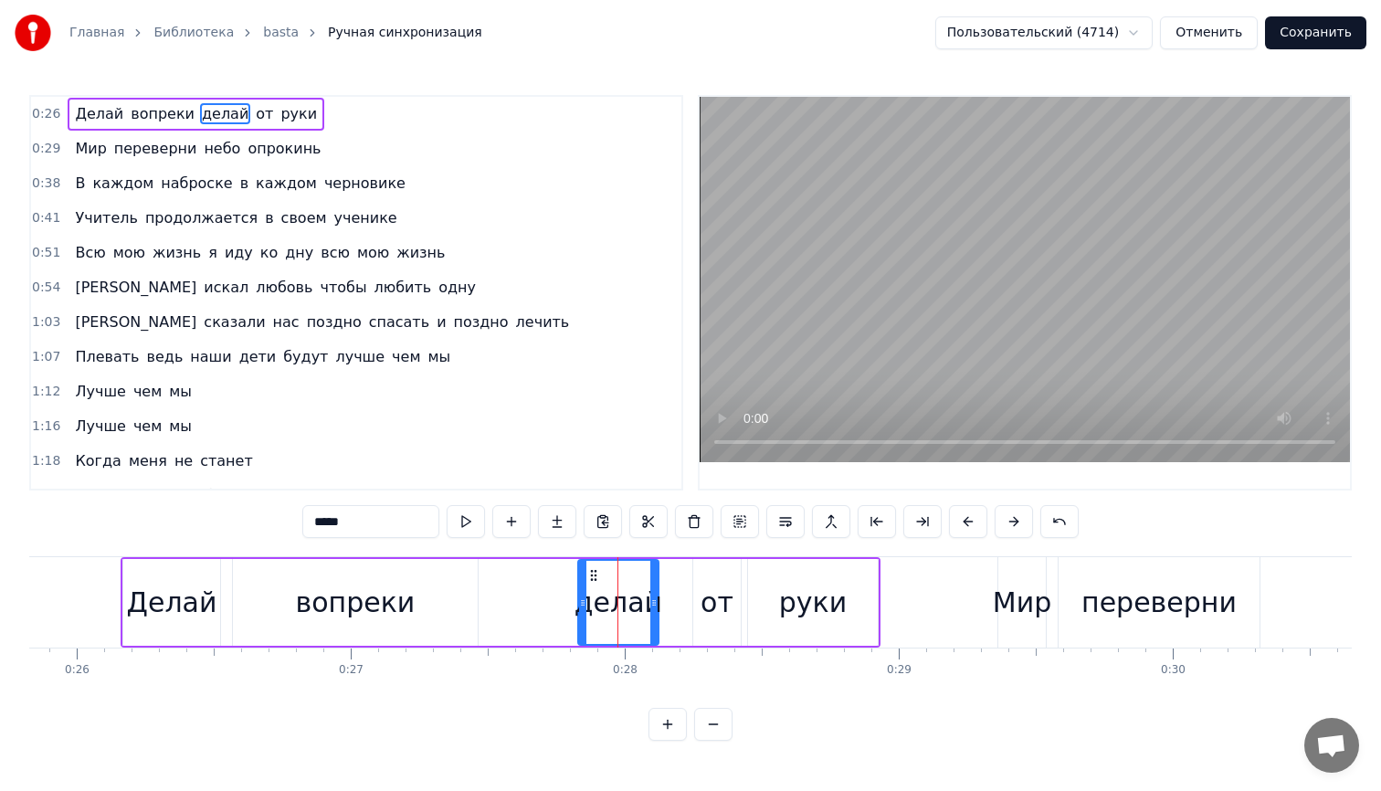
click at [619, 596] on div "делай" at bounding box center [619, 602] width 88 height 41
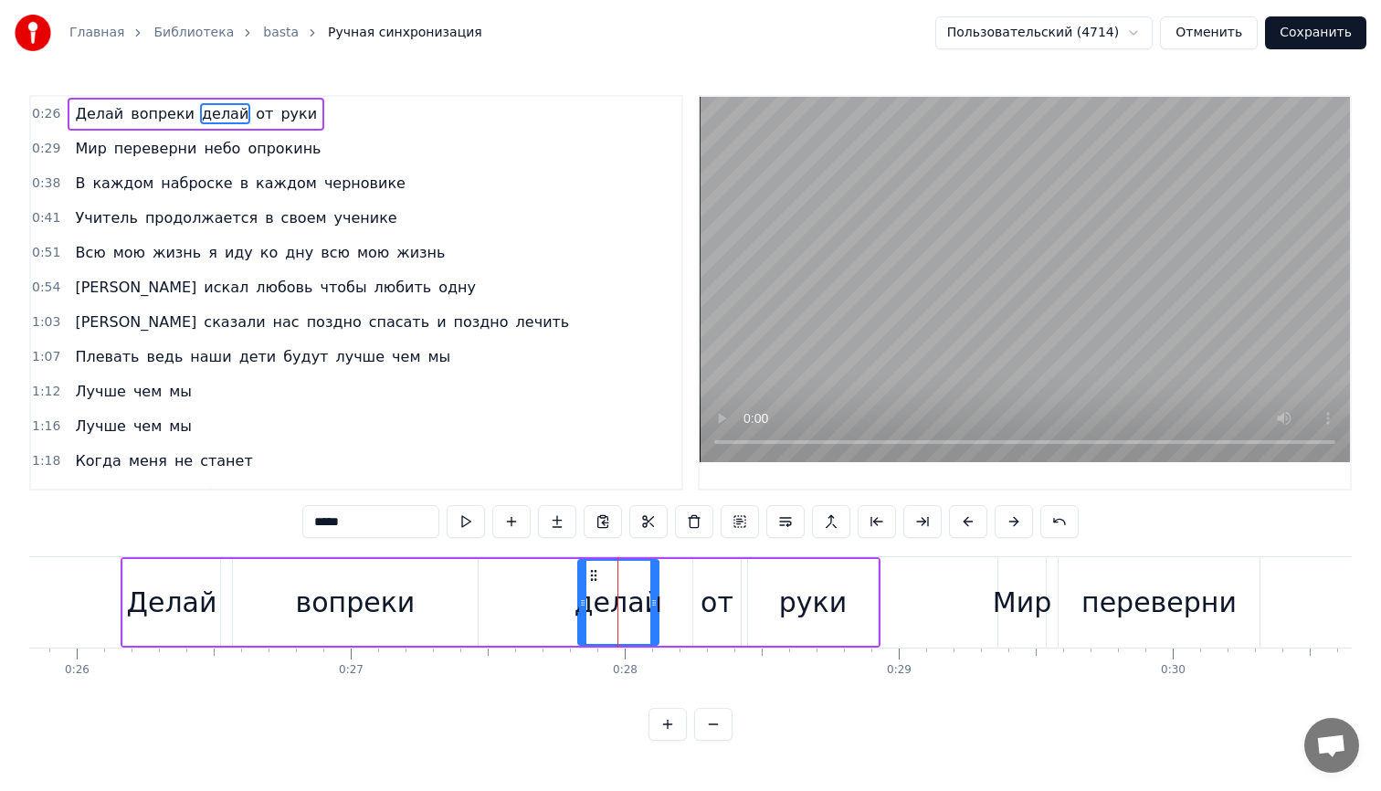
click at [619, 596] on div "делай" at bounding box center [619, 602] width 88 height 41
click at [615, 599] on div "делай" at bounding box center [619, 602] width 88 height 41
click at [619, 599] on div "делай" at bounding box center [619, 602] width 88 height 41
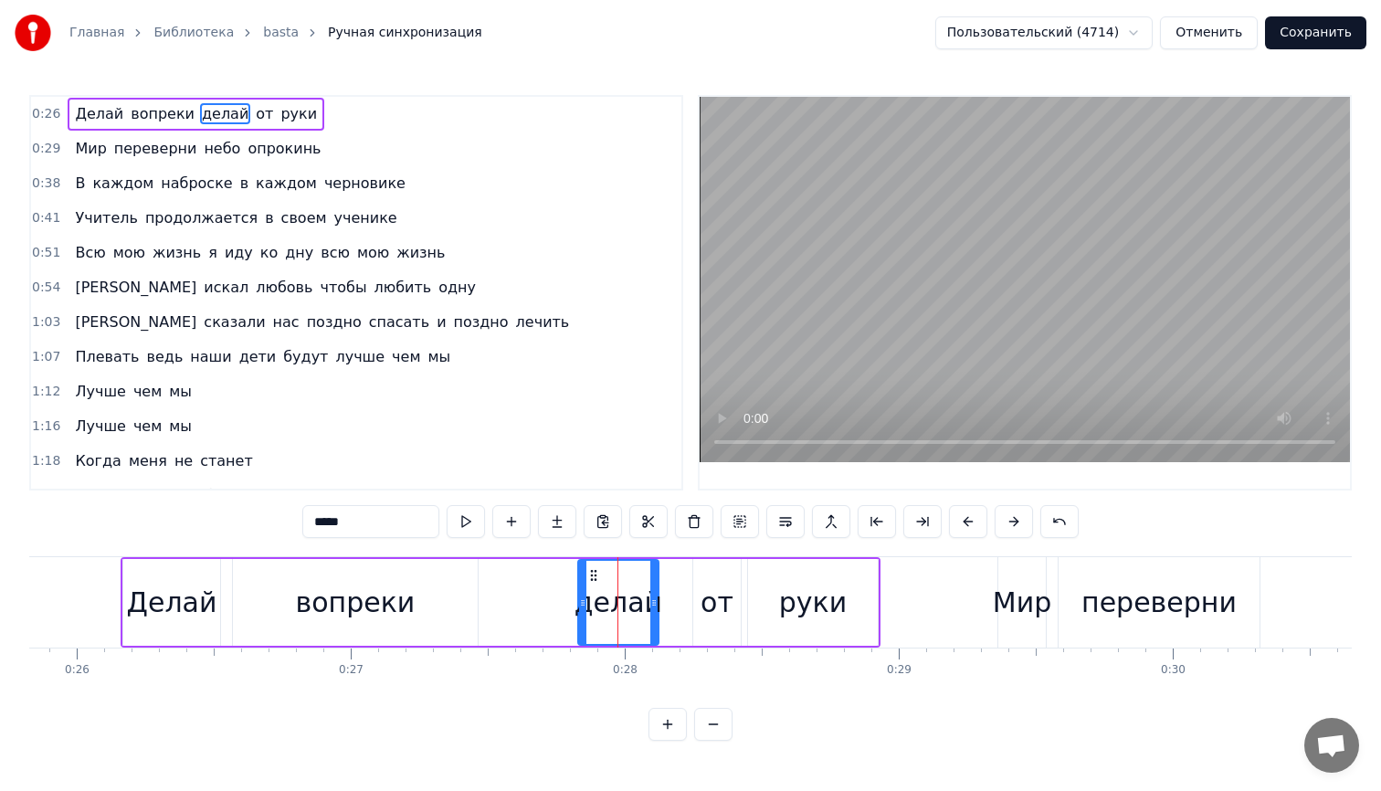
click at [625, 599] on div "делай" at bounding box center [619, 602] width 88 height 41
